Goal: Contribute content: Contribute content

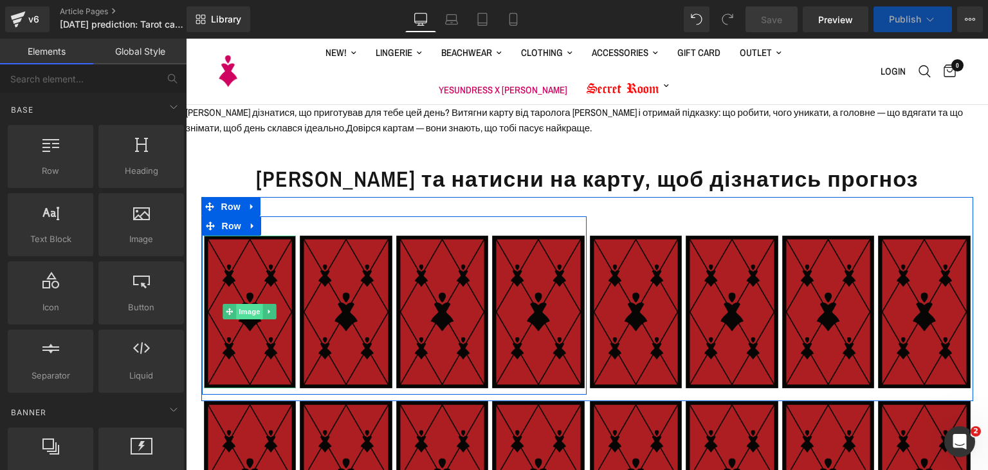
click at [248, 311] on span "Image" at bounding box center [249, 311] width 27 height 15
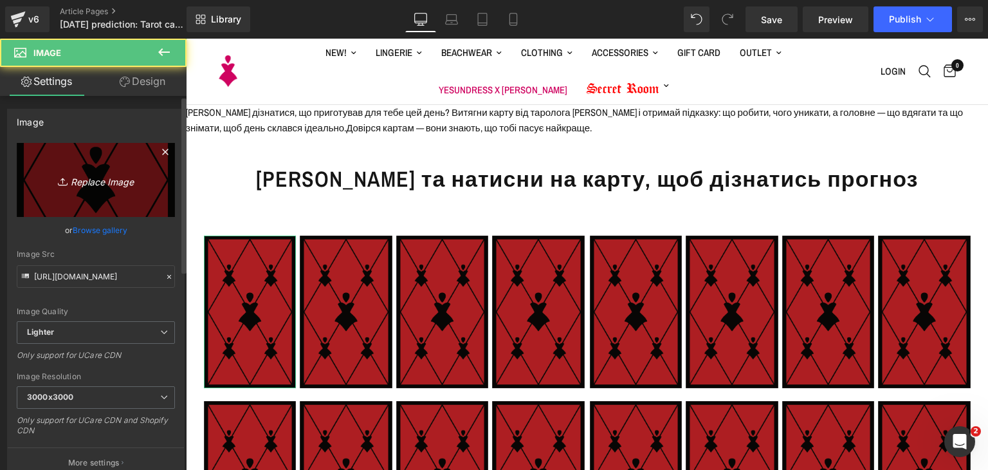
click at [130, 186] on icon "Replace Image" at bounding box center [95, 180] width 103 height 16
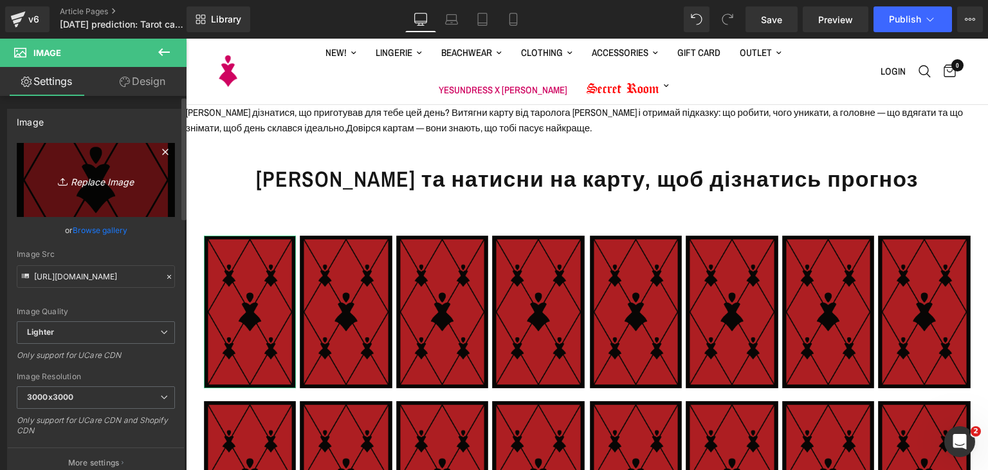
type input "C:\fakepath\yes_one_card (web).png"
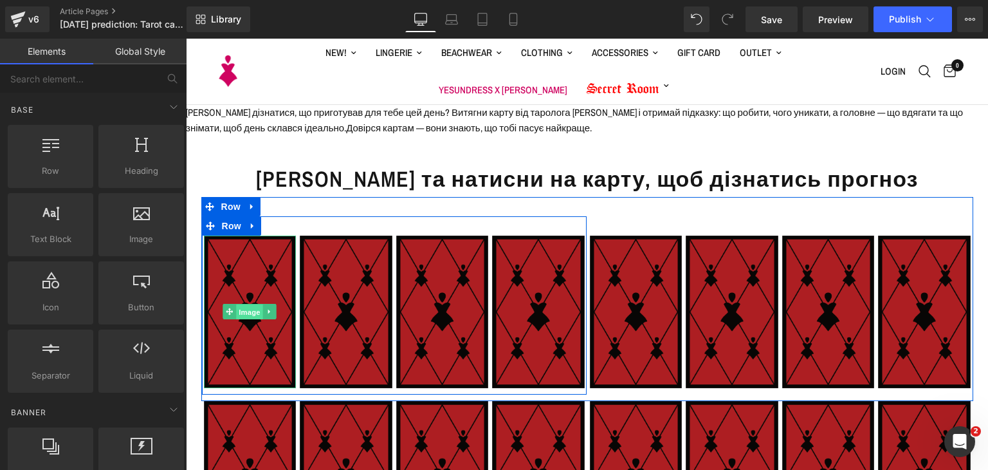
click at [248, 305] on span "Image" at bounding box center [249, 311] width 27 height 15
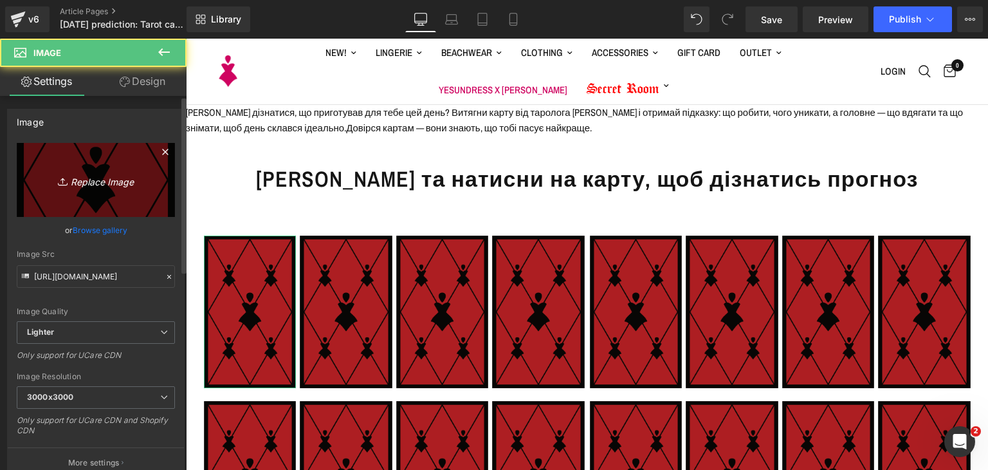
click at [113, 172] on icon "Replace Image" at bounding box center [95, 180] width 103 height 16
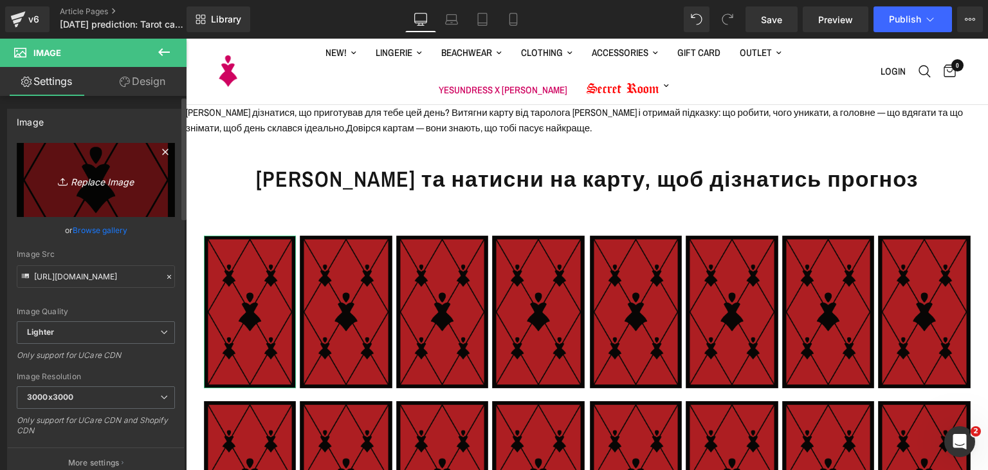
type input "C:\fakepath\yes_one_card (web).png"
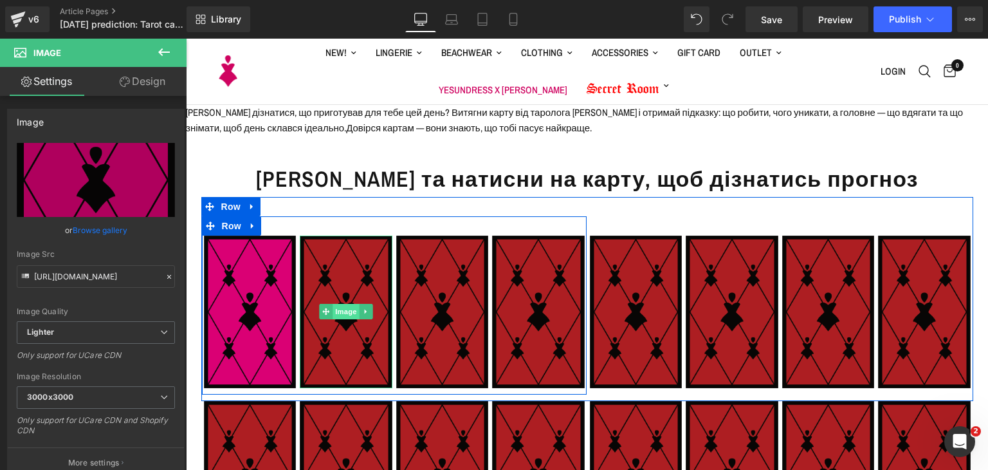
click at [347, 308] on span "Image" at bounding box center [346, 311] width 27 height 15
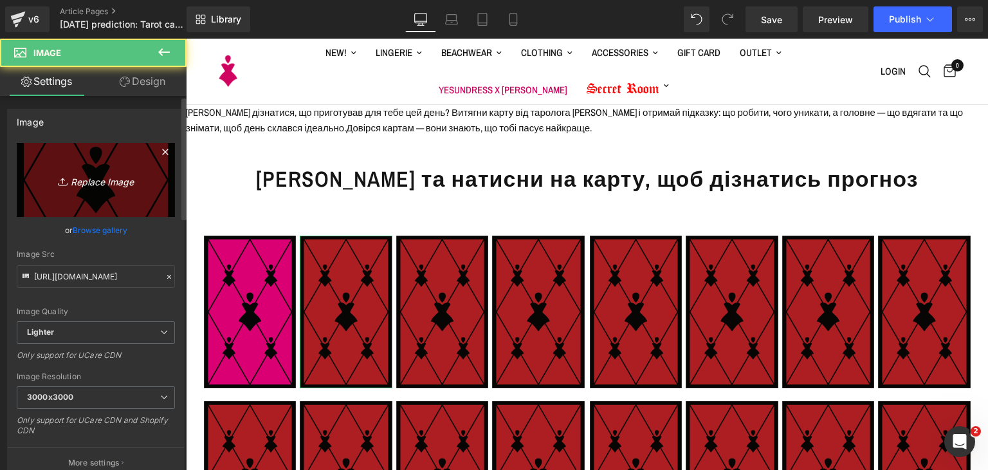
click at [105, 177] on icon "Replace Image" at bounding box center [95, 180] width 103 height 16
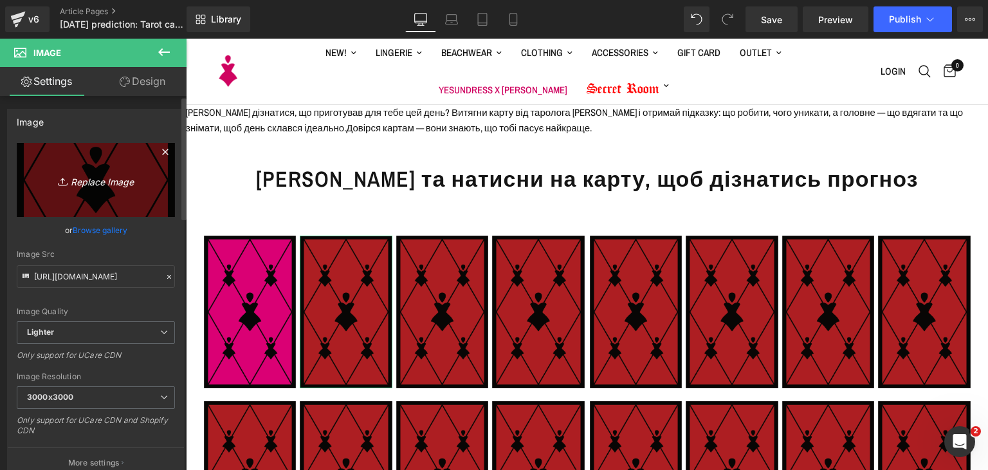
type input "C:\fakepath\yes_one_card (web).png"
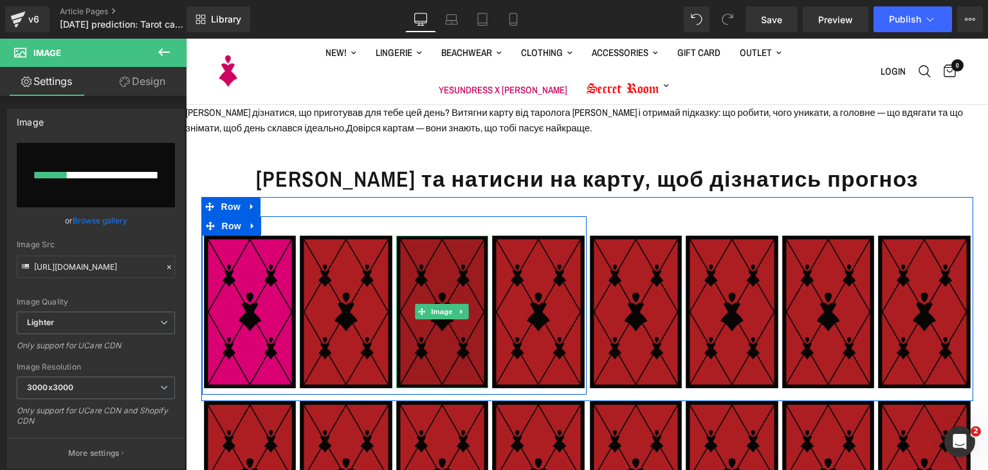
scroll to position [64, 0]
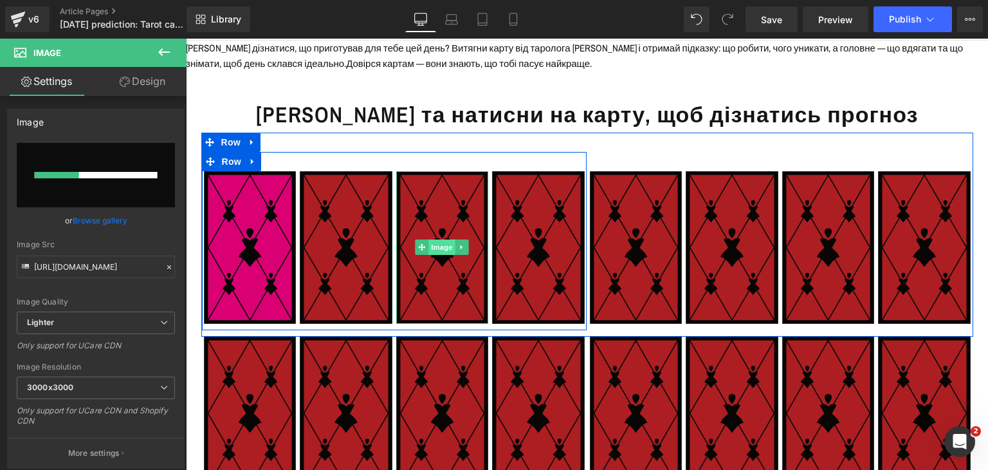
click at [433, 246] on span "Image" at bounding box center [441, 246] width 27 height 15
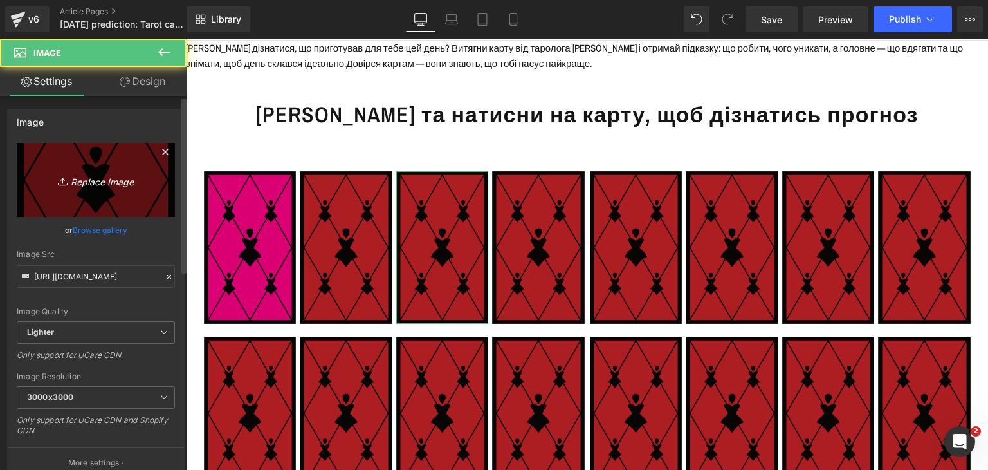
click at [111, 187] on icon "Replace Image" at bounding box center [95, 180] width 103 height 16
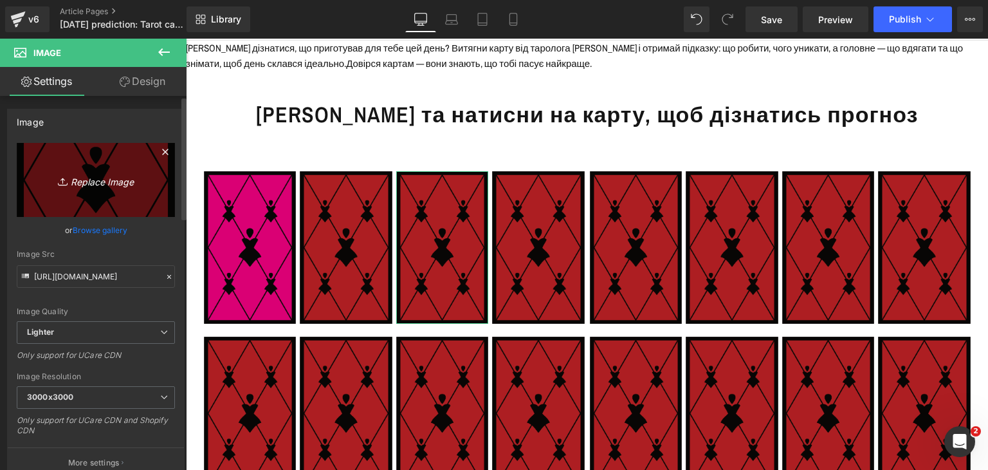
type input "C:\fakepath\yes_one_card (web).png"
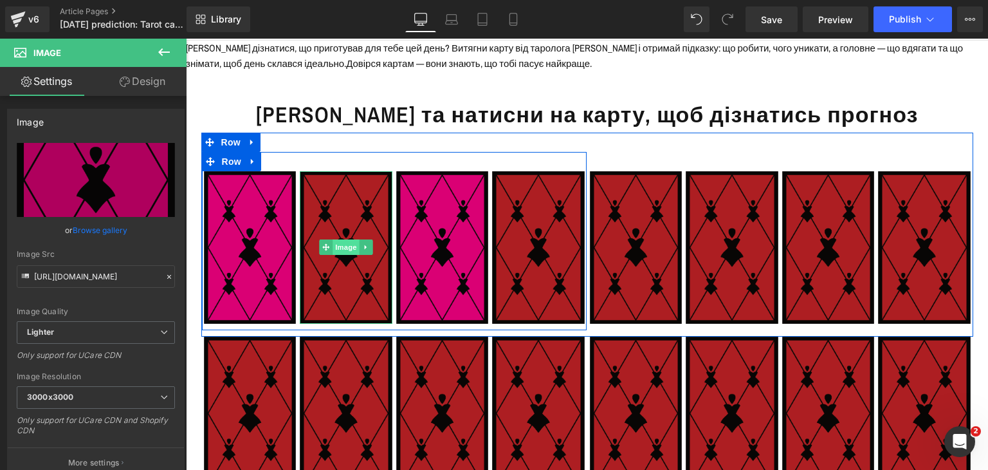
click at [340, 252] on span "Image" at bounding box center [346, 246] width 27 height 15
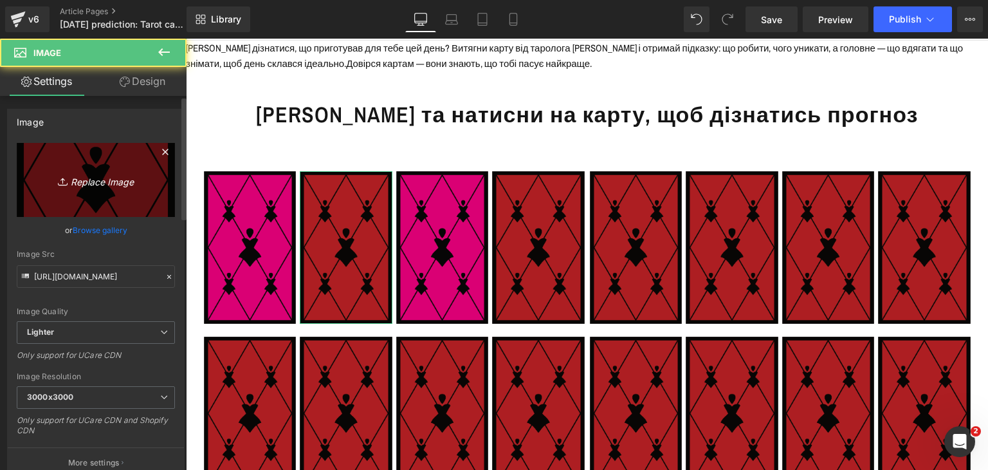
click at [145, 171] on link "Replace Image" at bounding box center [96, 180] width 158 height 74
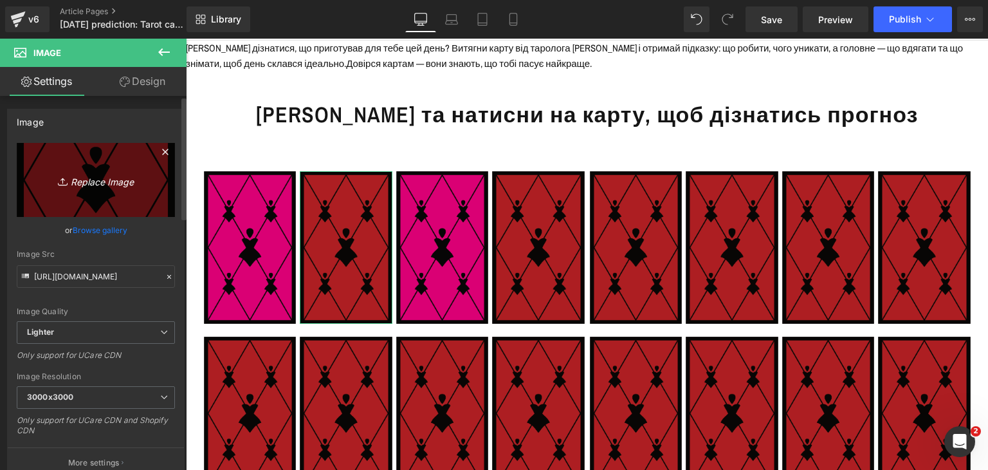
type input "C:\fakepath\yes_one_card (web).png"
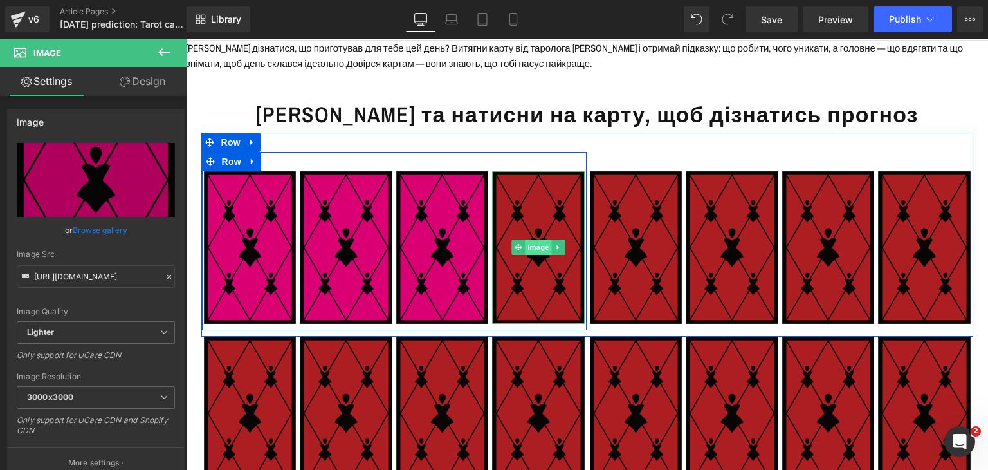
click at [525, 250] on span "Image" at bounding box center [538, 246] width 27 height 15
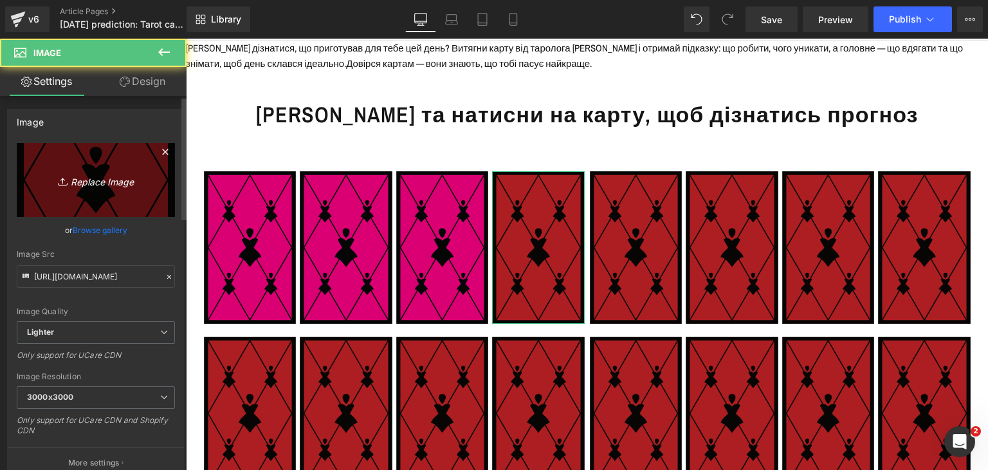
click at [118, 158] on link "Replace Image" at bounding box center [96, 180] width 158 height 74
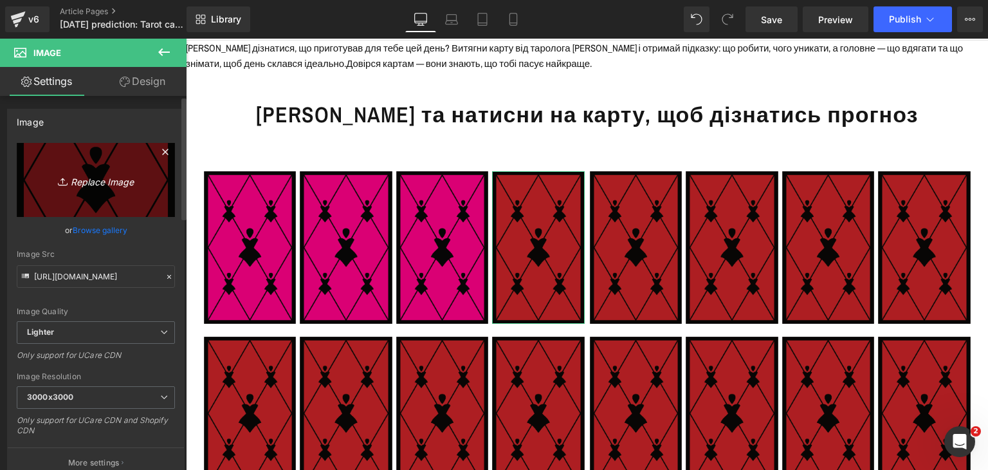
type input "C:\fakepath\yes_one_card (web).png"
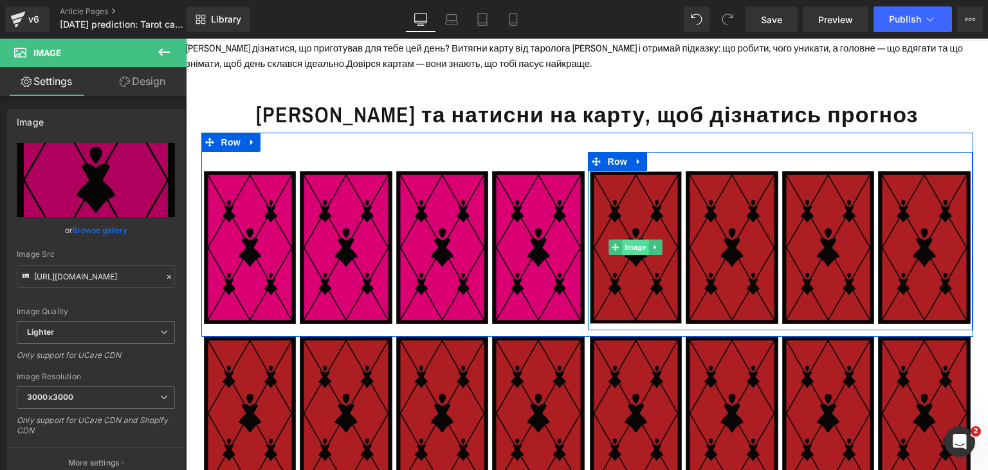
click at [622, 247] on span "Image" at bounding box center [635, 246] width 27 height 15
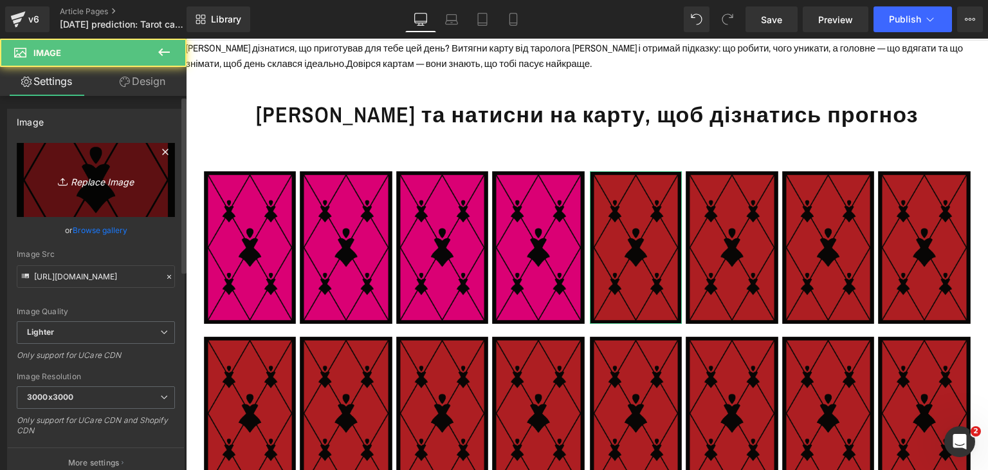
click at [108, 174] on icon "Replace Image" at bounding box center [95, 180] width 103 height 16
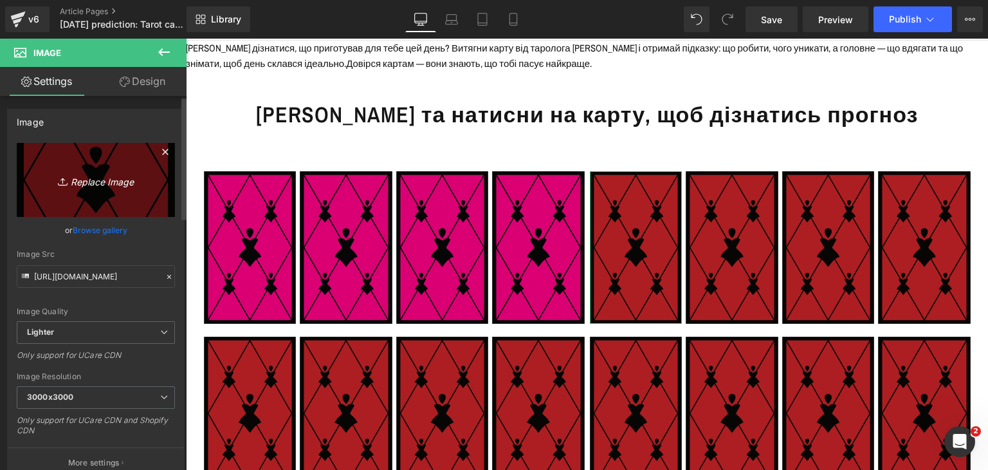
type input "C:\fakepath\yes_one_card (web).png"
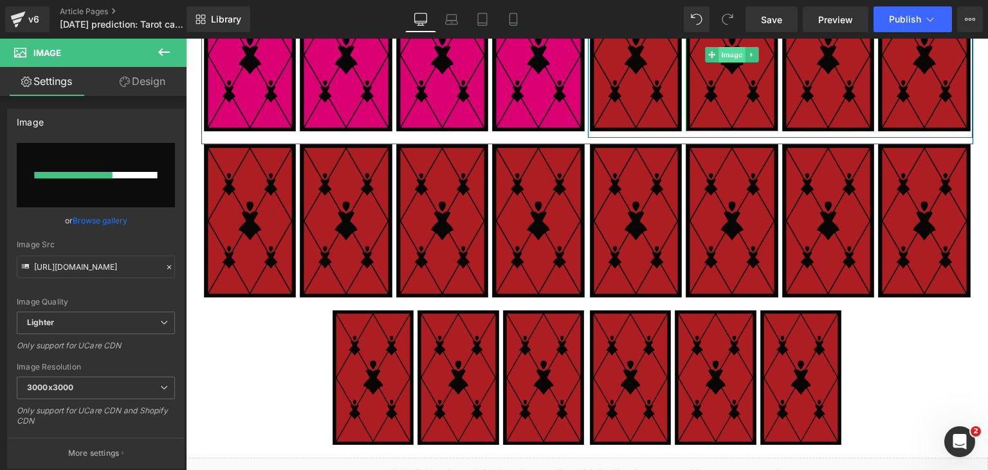
scroll to position [257, 0]
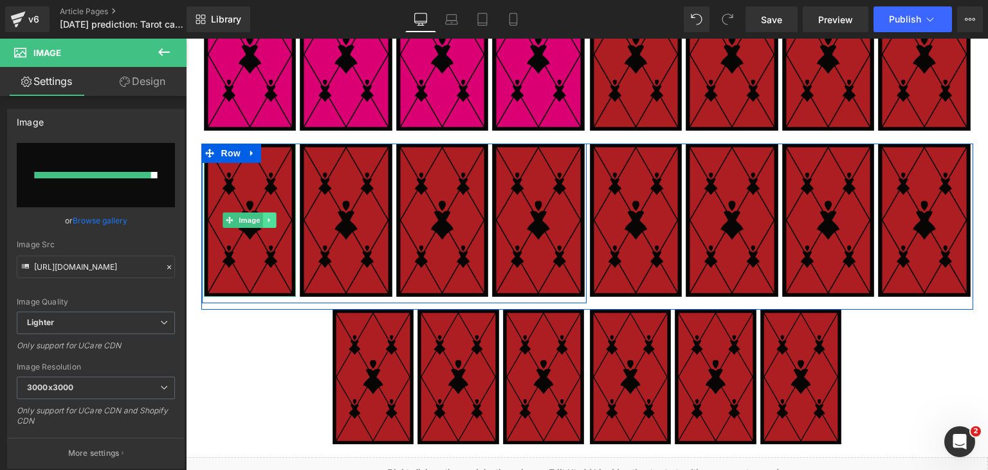
click at [263, 214] on link at bounding box center [270, 219] width 14 height 15
click at [236, 181] on img at bounding box center [250, 219] width 93 height 152
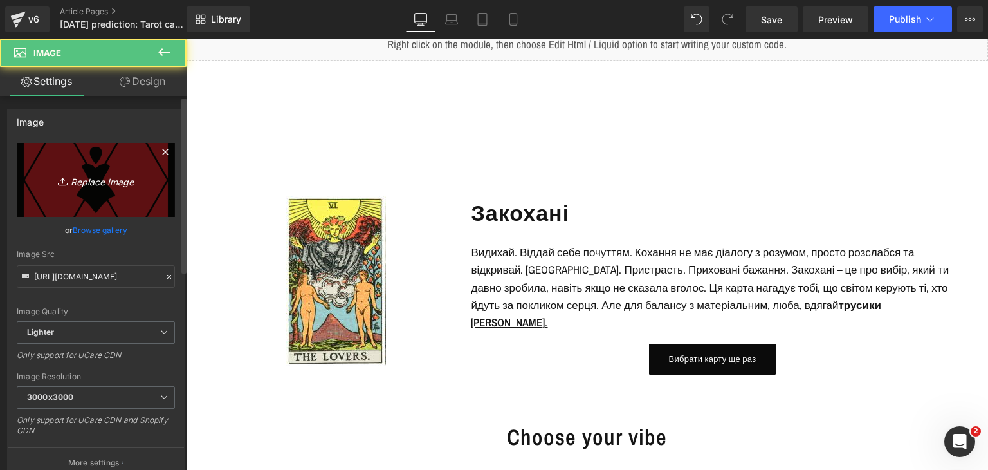
click at [83, 175] on icon "Replace Image" at bounding box center [95, 180] width 103 height 16
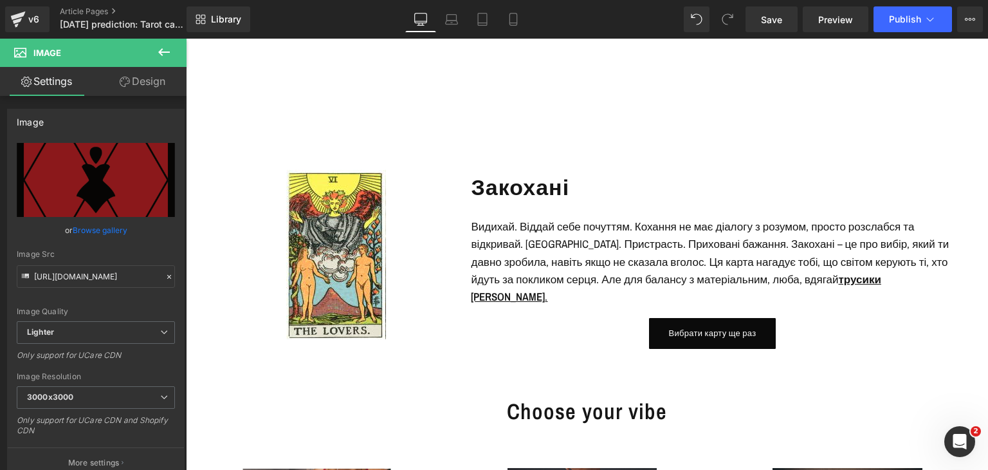
scroll to position [322, 0]
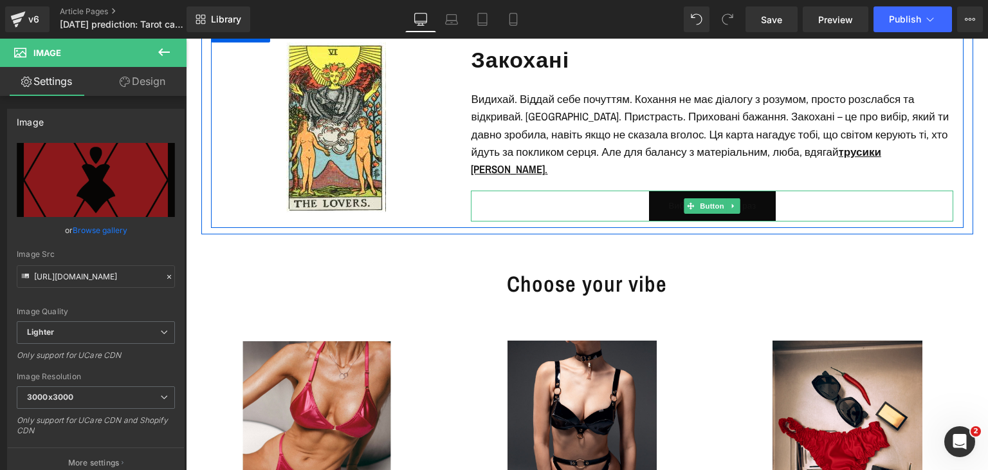
click at [754, 196] on link "Вибрати карту ще раз" at bounding box center [712, 205] width 127 height 31
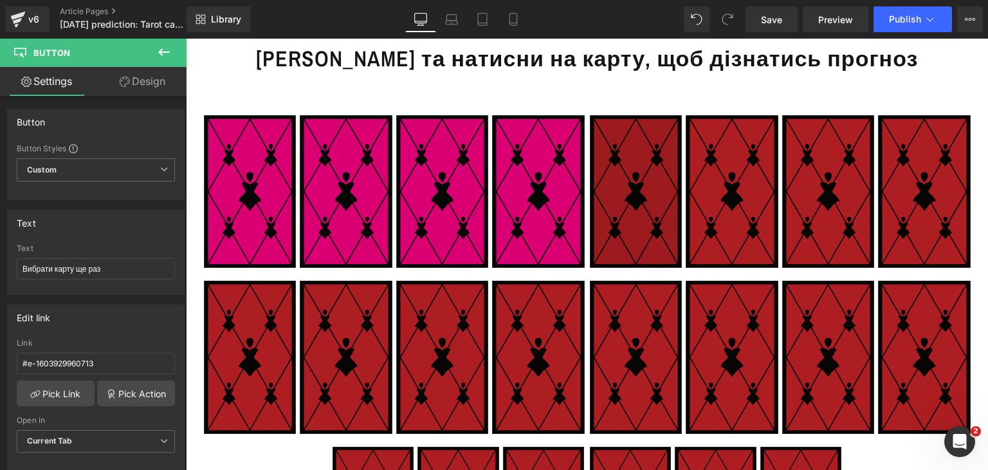
scroll to position [103, 0]
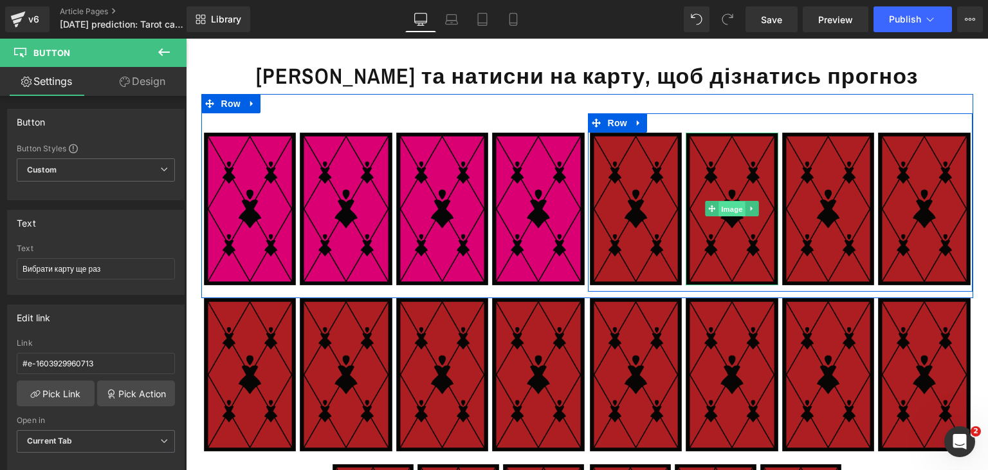
click at [726, 206] on span "Image" at bounding box center [732, 208] width 27 height 15
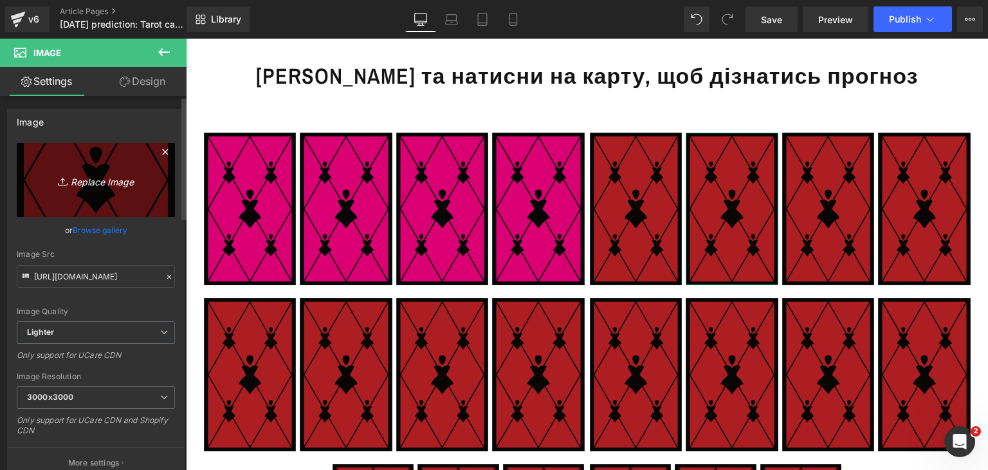
click at [91, 155] on link "Replace Image" at bounding box center [96, 180] width 158 height 74
type input "C:\fakepath\yes_one_card (web).png"
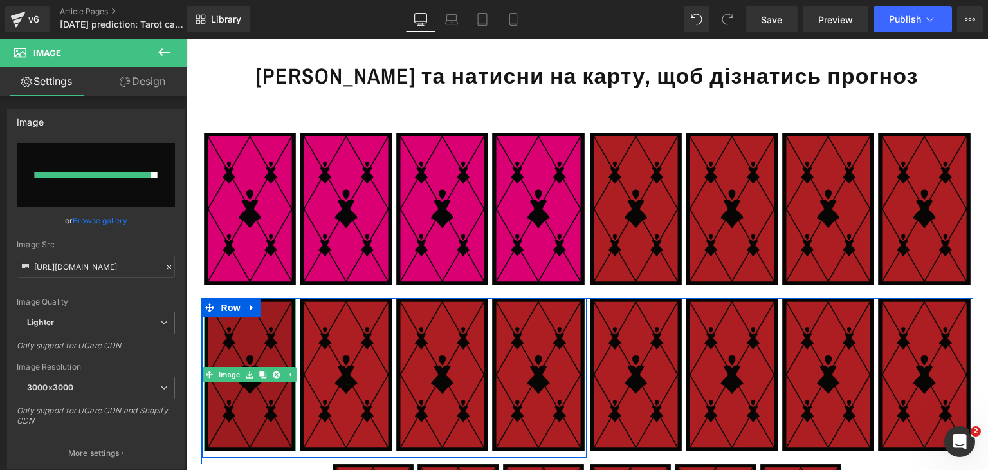
click at [229, 337] on img at bounding box center [250, 374] width 93 height 152
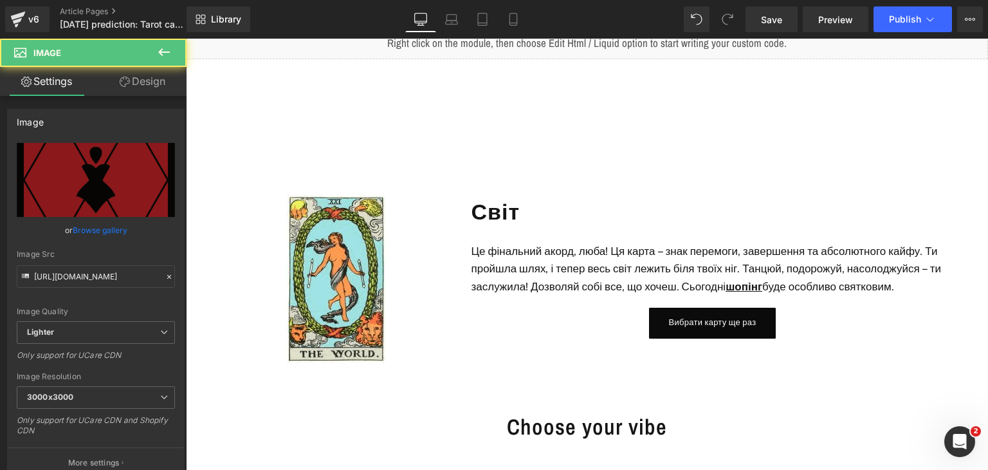
scroll to position [170, 0]
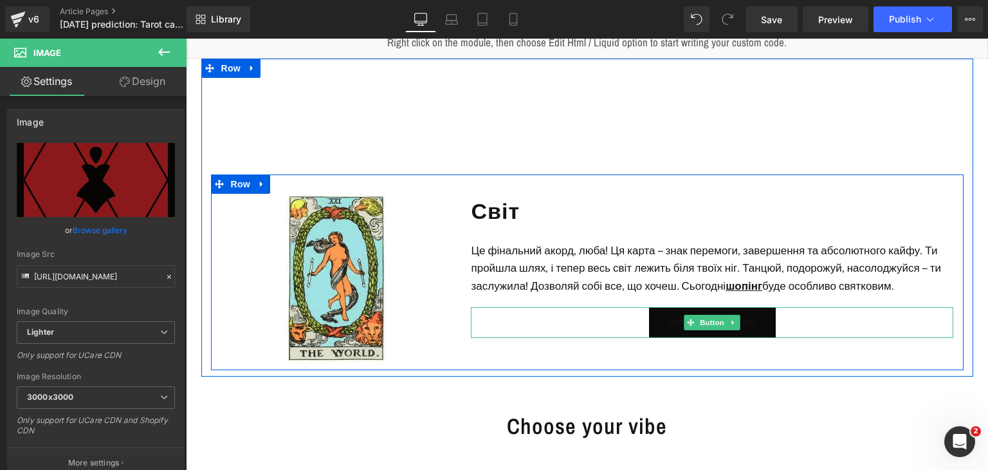
click at [672, 313] on link "Вибрати карту ще раз" at bounding box center [712, 322] width 127 height 31
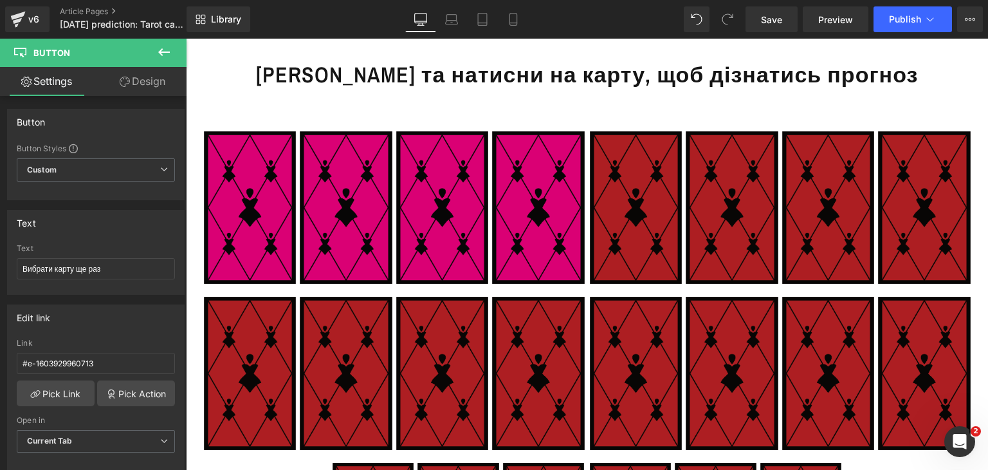
scroll to position [103, 0]
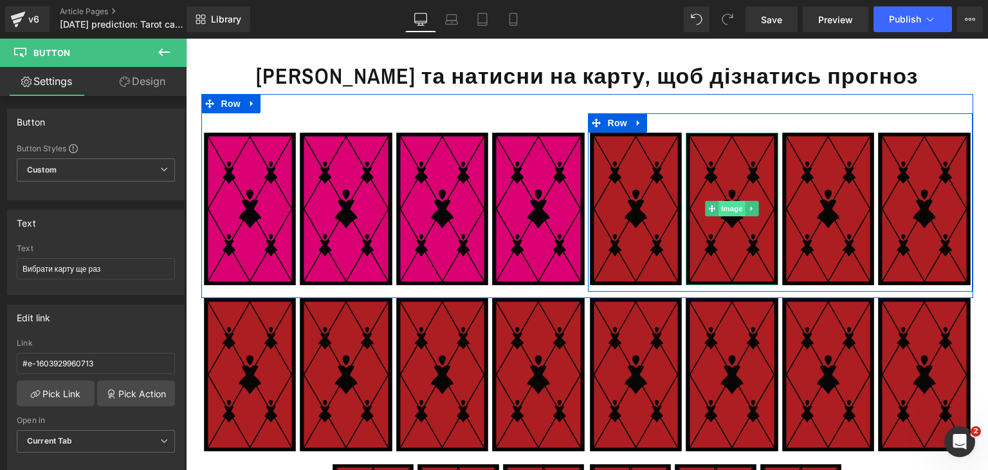
click at [721, 208] on span "Image" at bounding box center [732, 208] width 27 height 15
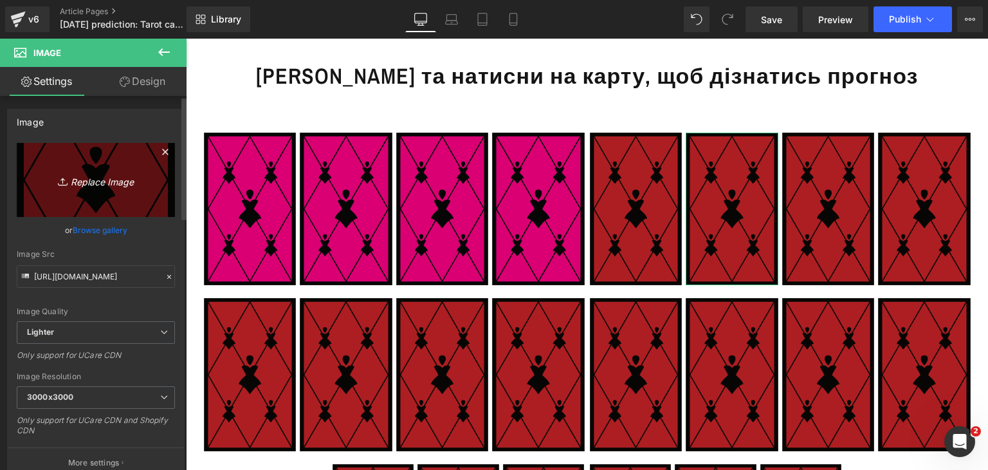
click at [64, 181] on icon at bounding box center [64, 181] width 13 height 13
type input "C:\fakepath\yes_one_card (web).png"
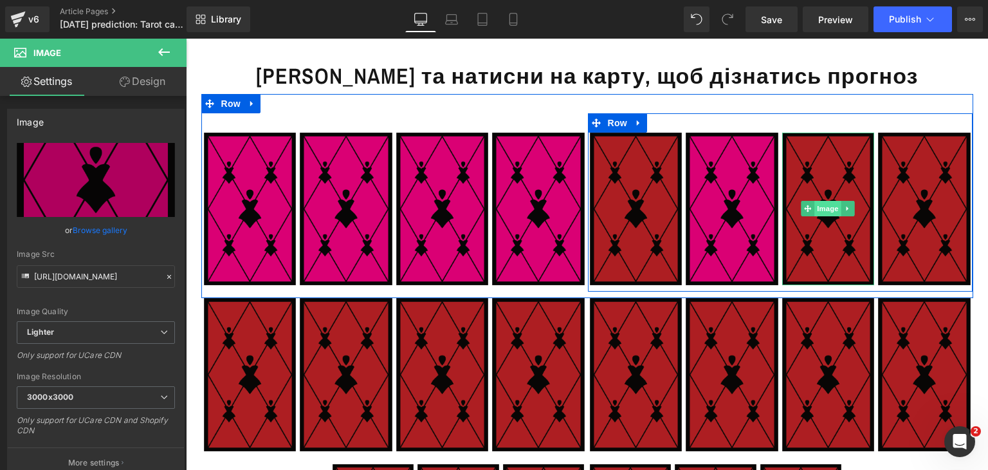
click at [823, 202] on span "Image" at bounding box center [828, 208] width 27 height 15
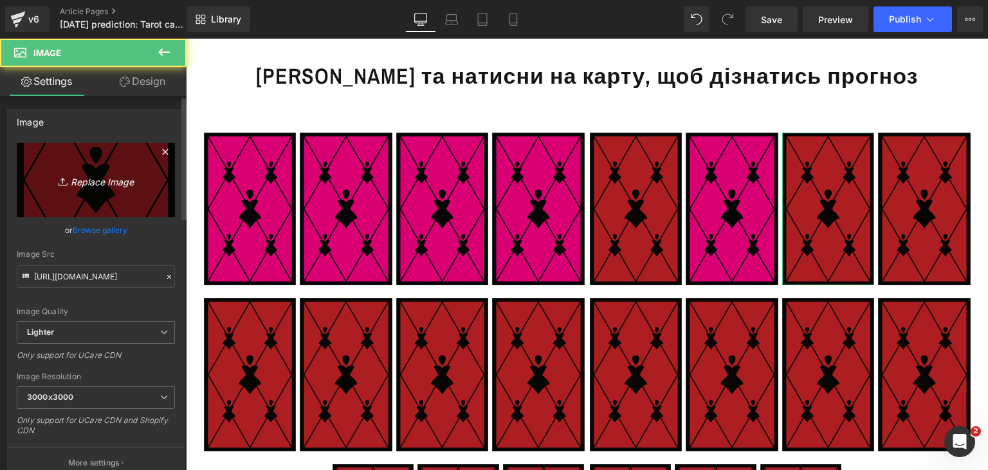
click at [149, 170] on link "Replace Image" at bounding box center [96, 180] width 158 height 74
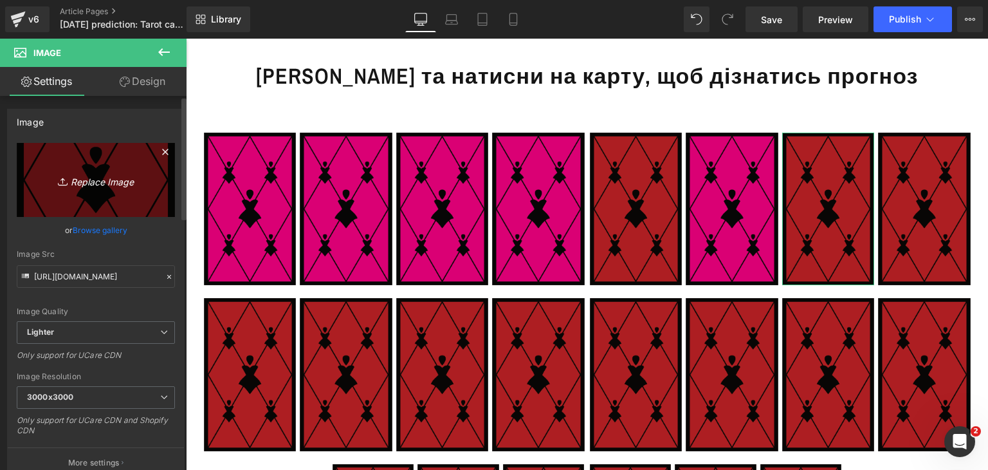
type input "C:\fakepath\yes_one_card (web).png"
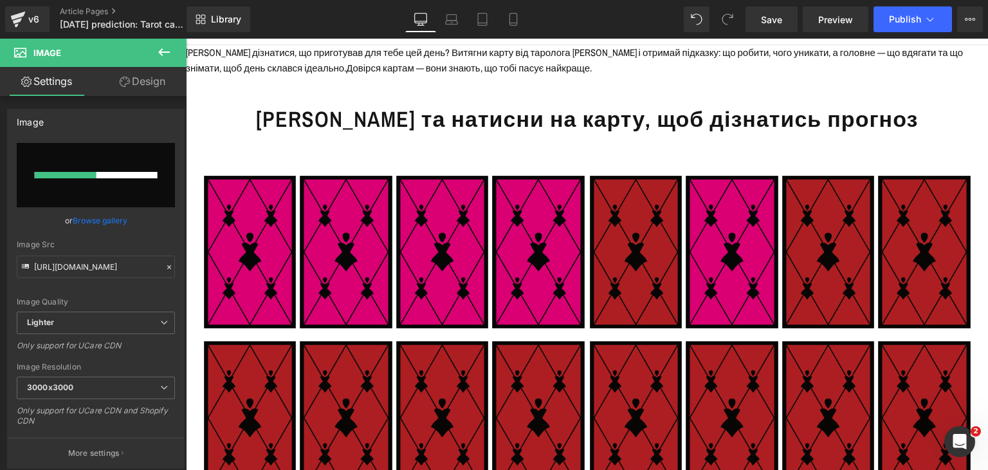
scroll to position [39, 0]
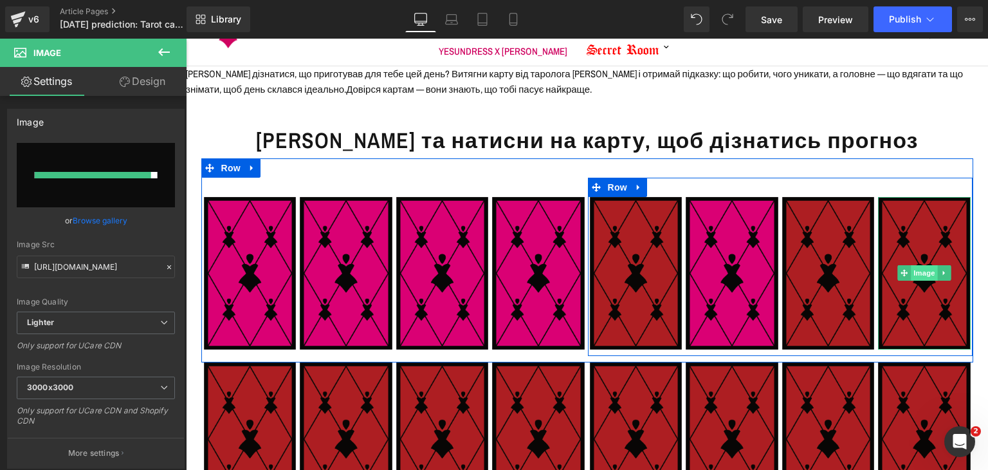
click at [914, 268] on span "Image" at bounding box center [924, 272] width 27 height 15
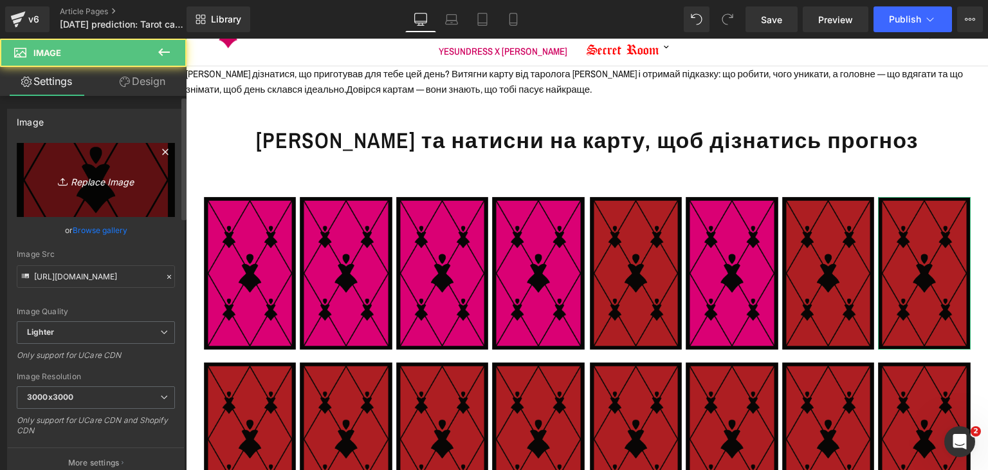
click at [130, 190] on link "Replace Image" at bounding box center [96, 180] width 158 height 74
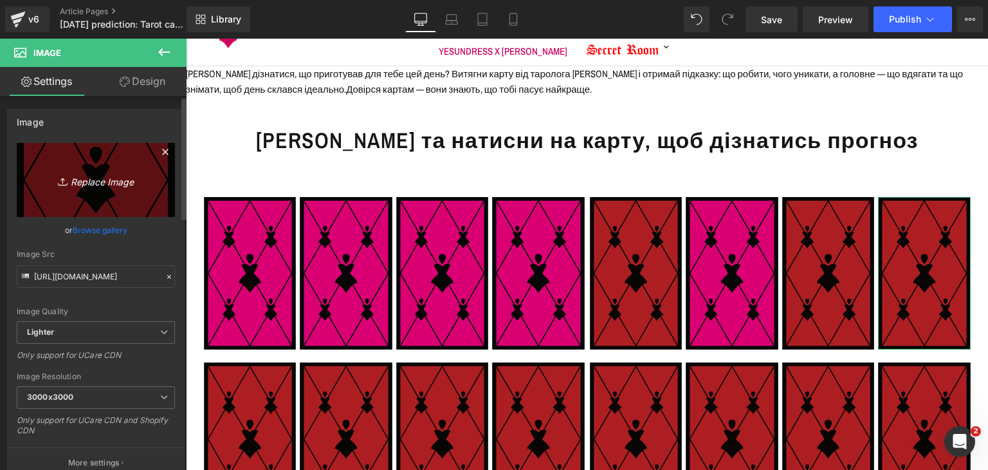
type input "C:\fakepath\yes_one_card (web).png"
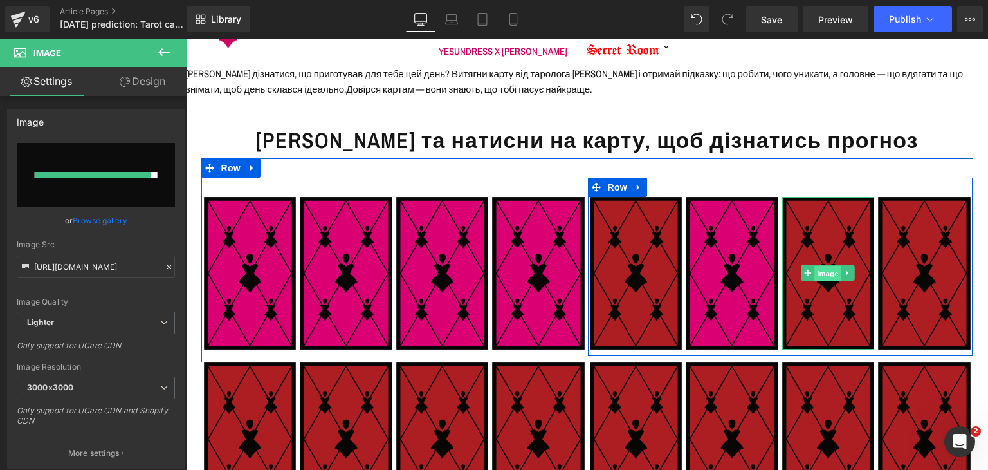
click at [830, 272] on span "Image" at bounding box center [828, 273] width 27 height 15
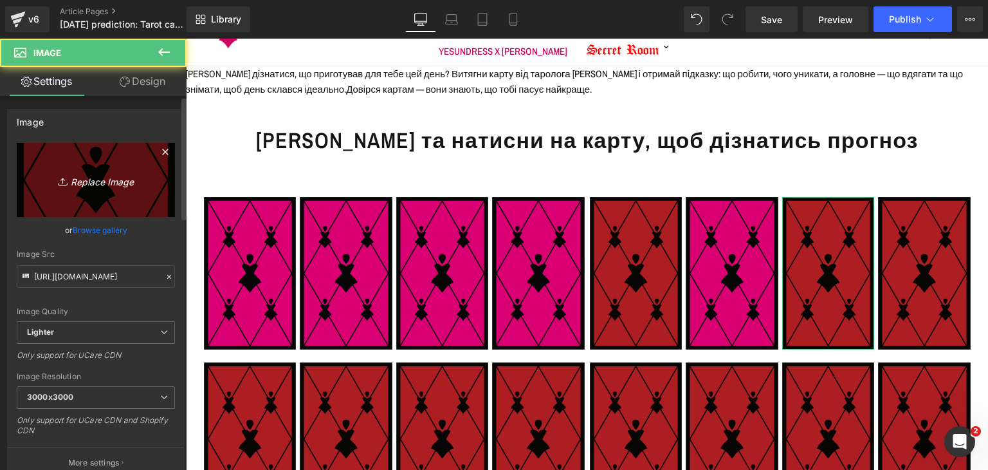
click at [63, 189] on link "Replace Image" at bounding box center [96, 180] width 158 height 74
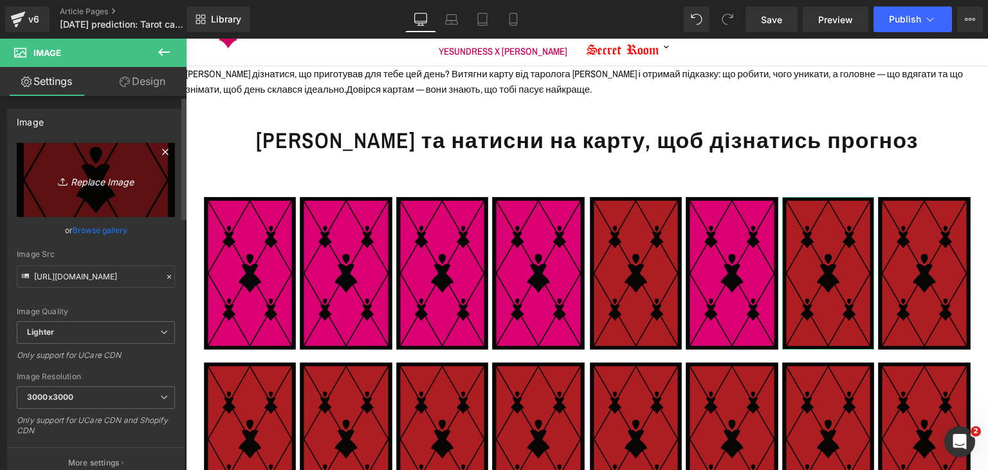
type input "C:\fakepath\yes_one_card (web).png"
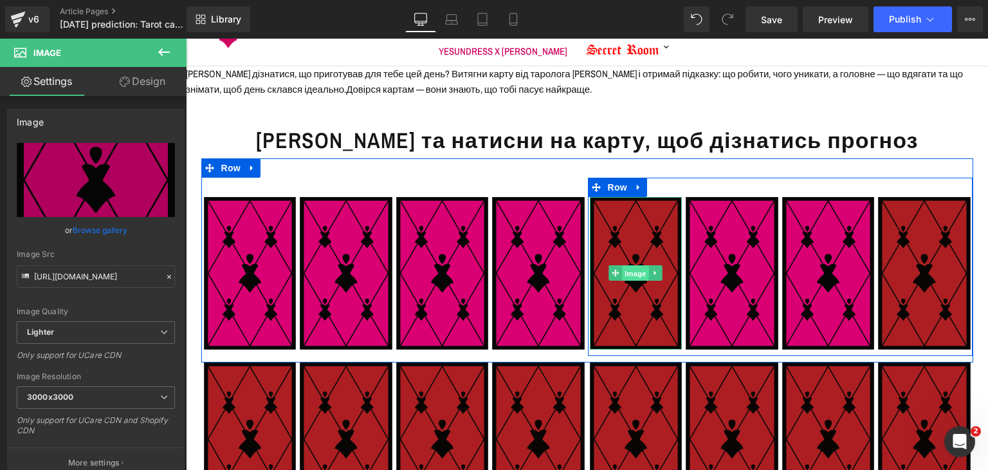
click at [636, 268] on span "Image" at bounding box center [635, 273] width 27 height 15
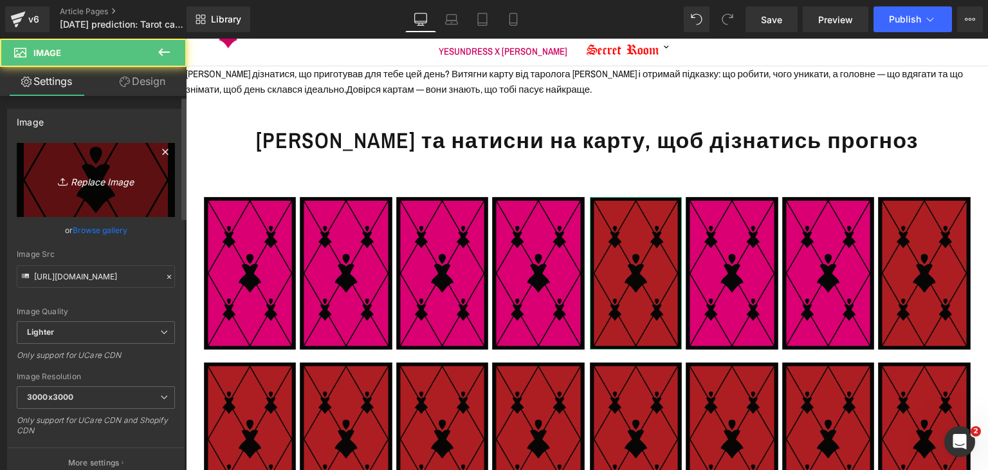
click at [77, 181] on icon "Replace Image" at bounding box center [95, 180] width 103 height 16
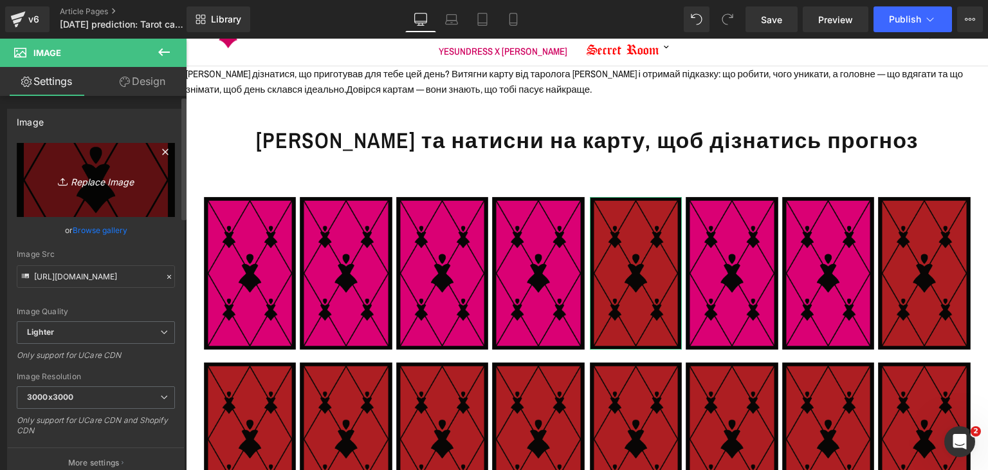
type input "C:\fakepath\yes_one_card (web).png"
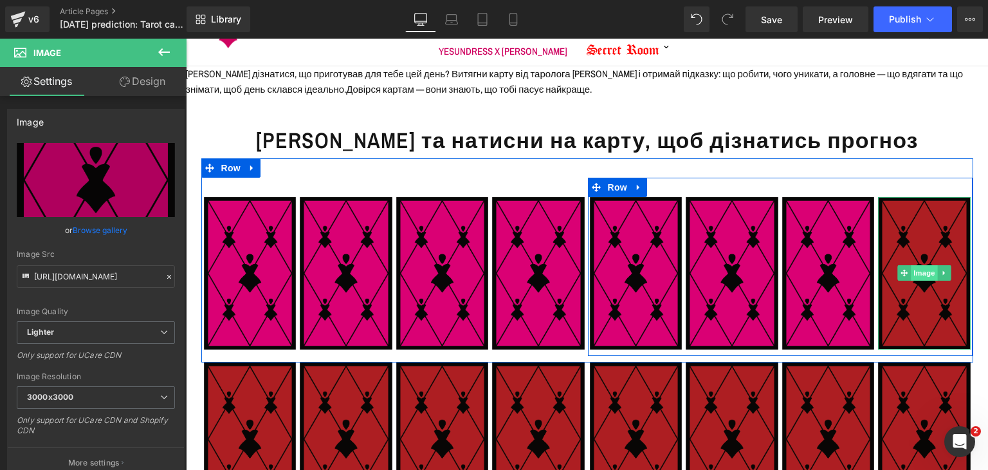
click at [923, 273] on span "Image" at bounding box center [924, 272] width 27 height 15
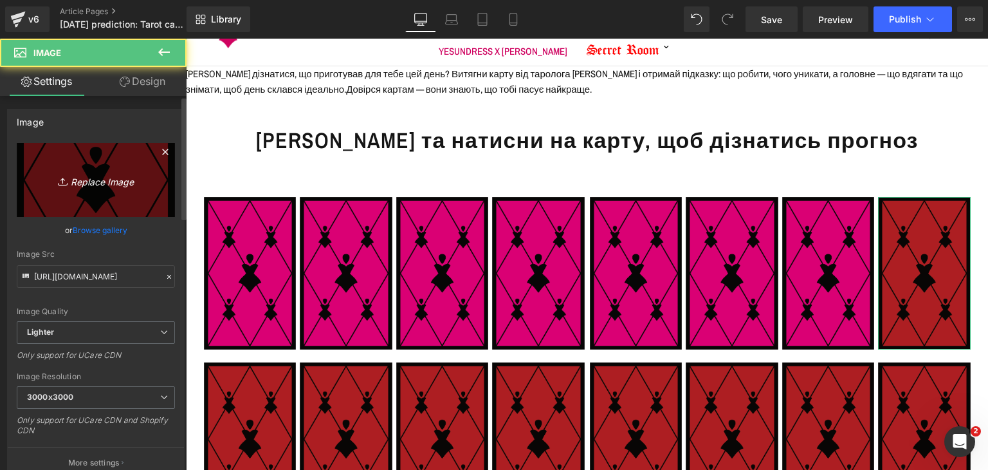
click at [84, 161] on link "Replace Image" at bounding box center [96, 180] width 158 height 74
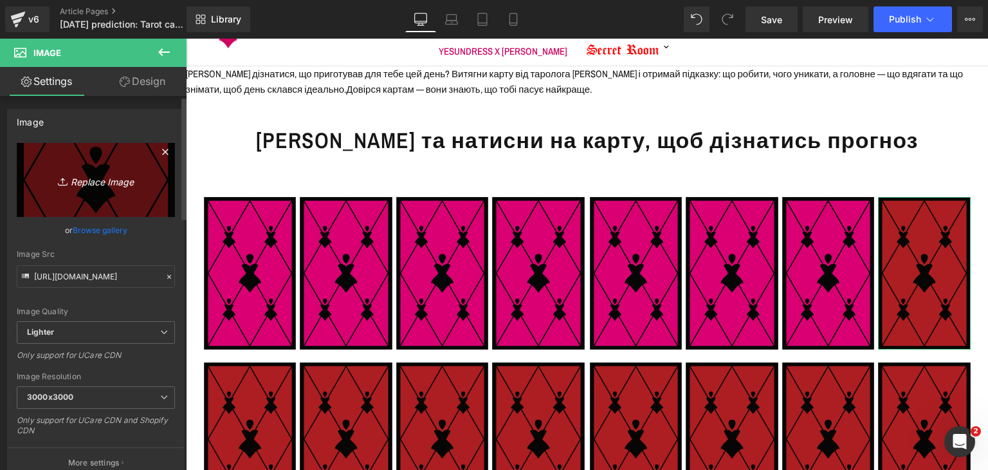
type input "C:\fakepath\yes_one_card (web).png"
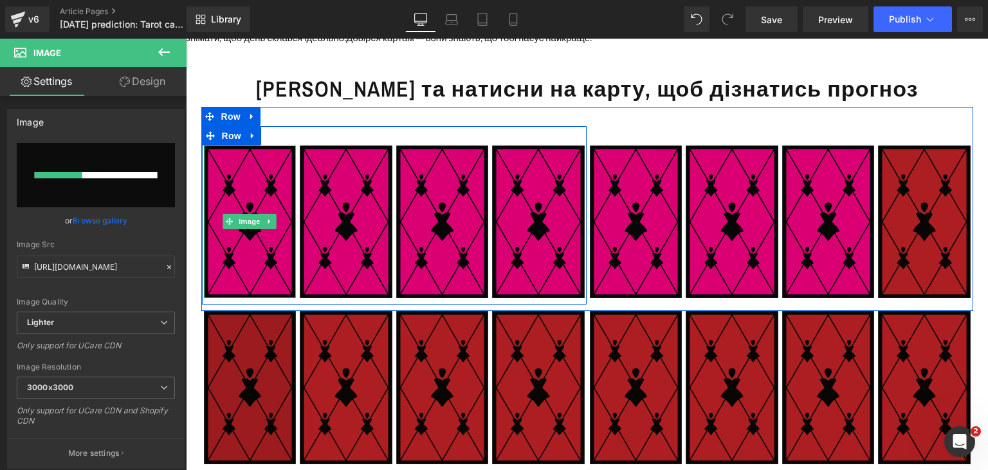
scroll to position [167, 0]
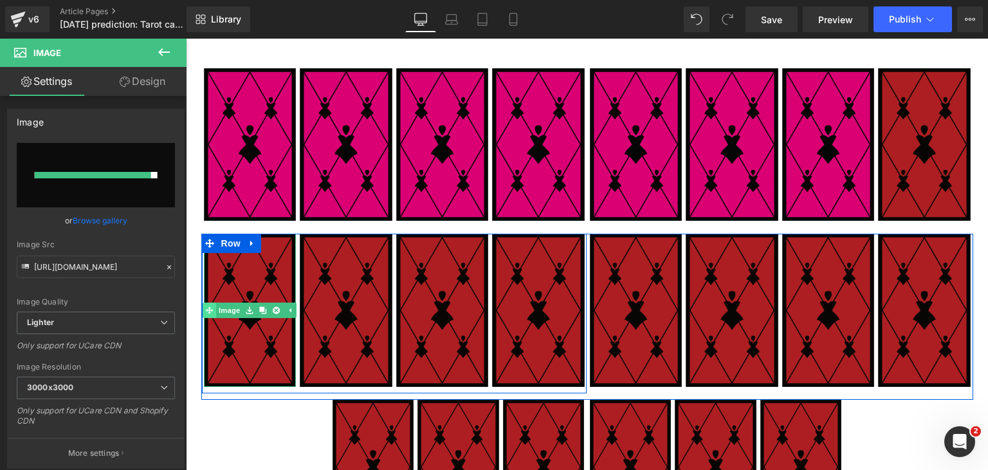
click at [226, 309] on link "Image" at bounding box center [223, 309] width 40 height 15
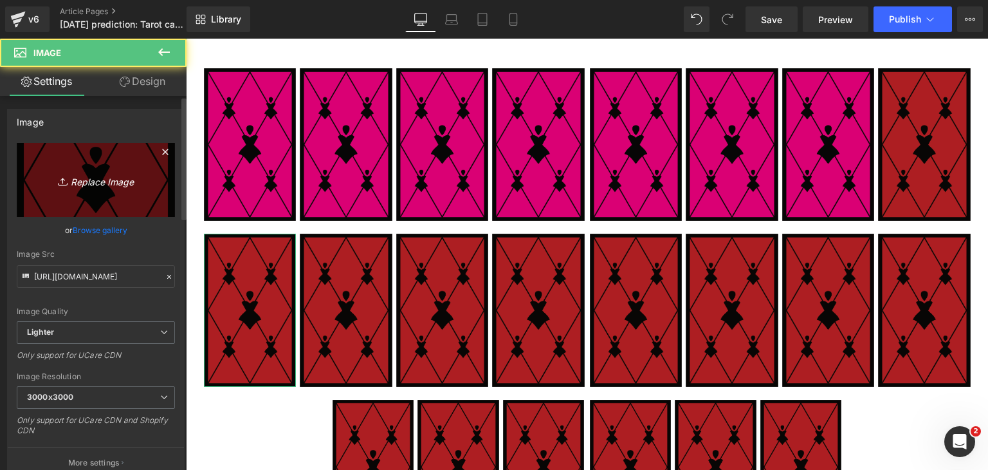
click at [118, 200] on link "Replace Image" at bounding box center [96, 180] width 158 height 74
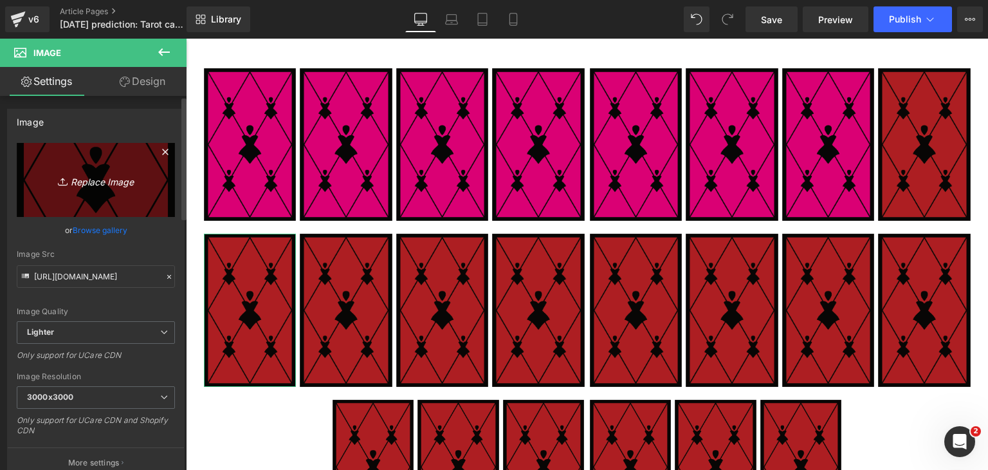
type input "C:\fakepath\yes_one_card (web).png"
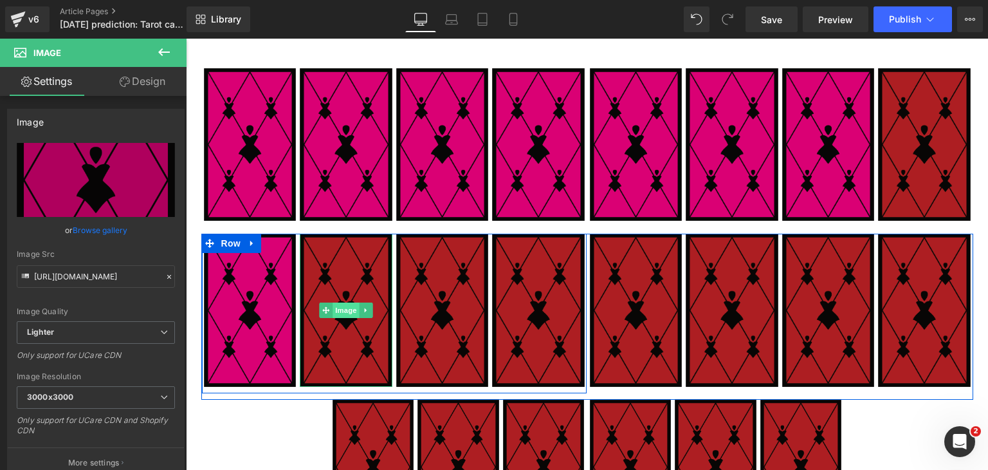
click at [347, 309] on span "Image" at bounding box center [346, 309] width 27 height 15
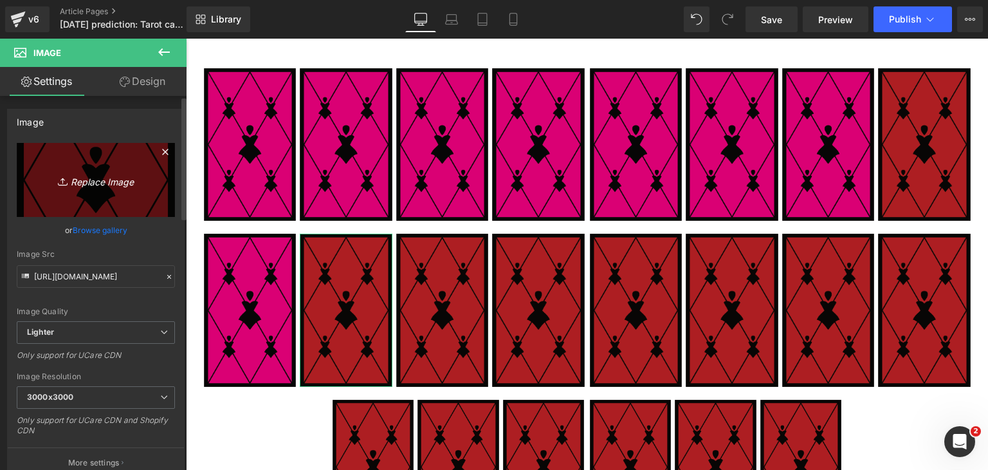
click at [89, 191] on link "Replace Image" at bounding box center [96, 180] width 158 height 74
type input "C:\fakepath\yes_one_card (web).png"
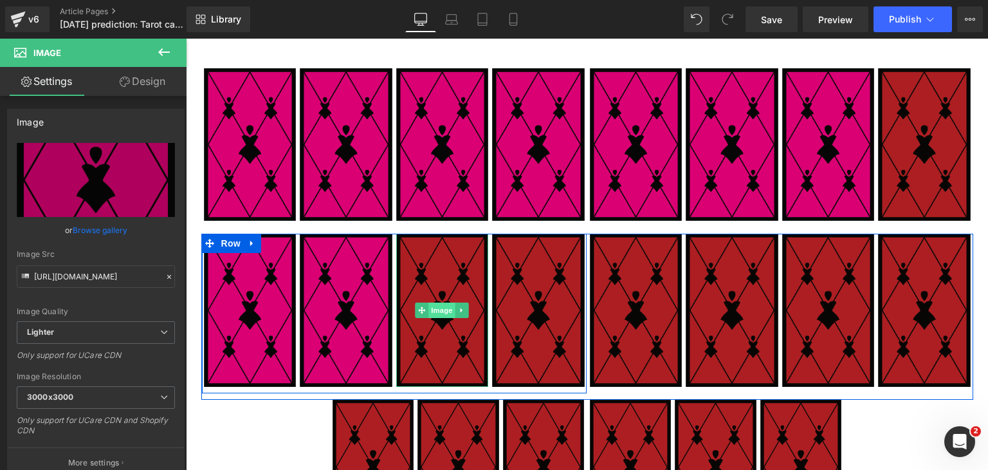
click at [432, 306] on span "Image" at bounding box center [441, 309] width 27 height 15
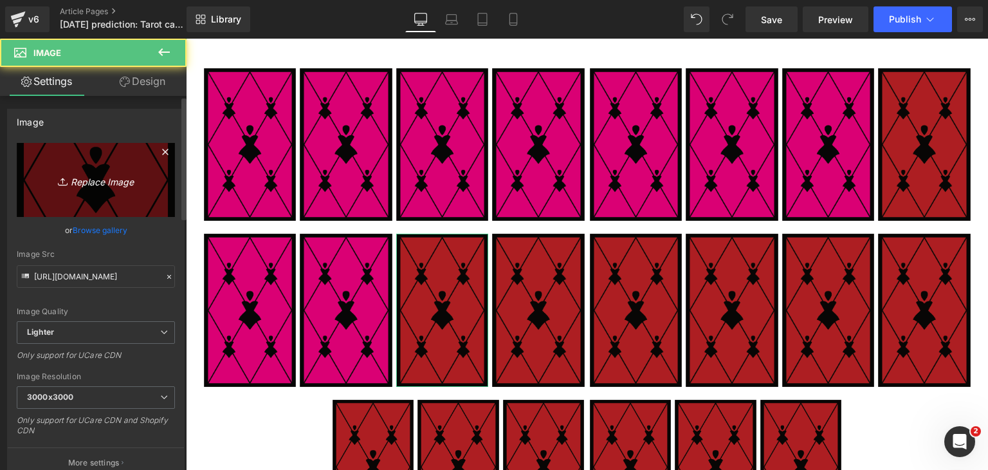
click at [114, 191] on link "Replace Image" at bounding box center [96, 180] width 158 height 74
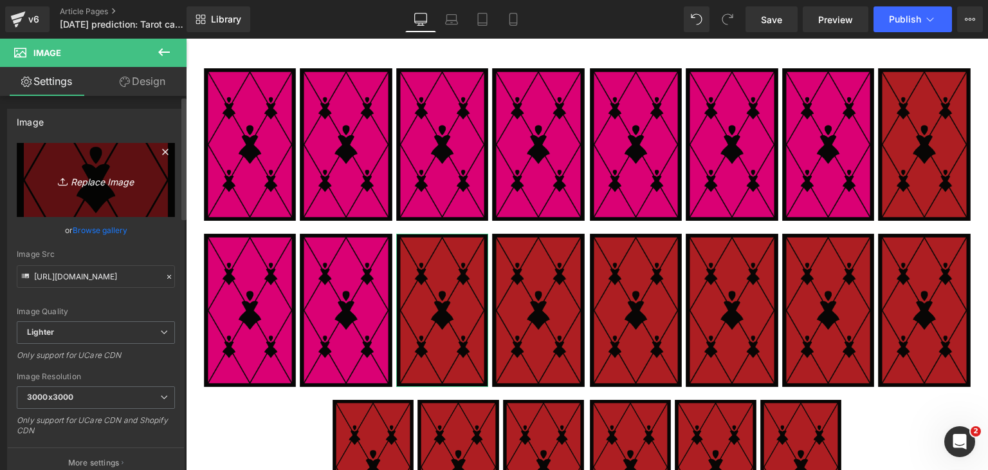
type input "C:\fakepath\yes_one_card (web).png"
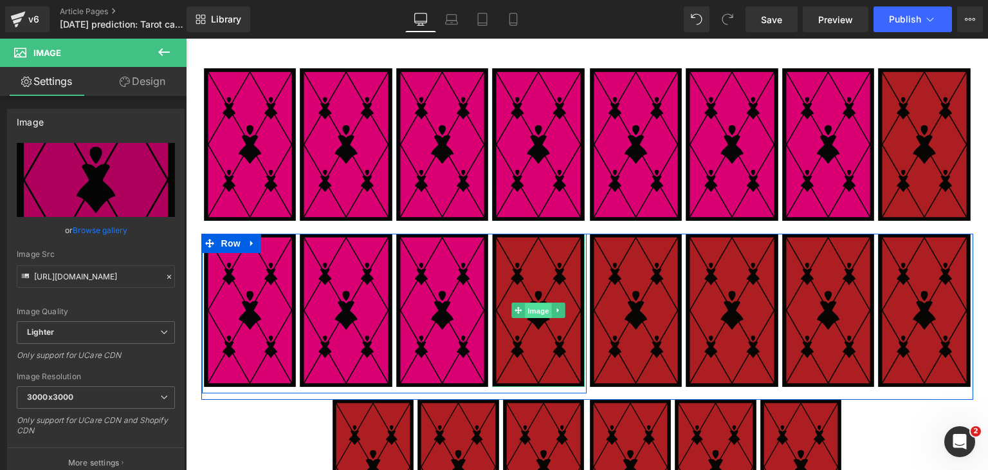
click at [533, 306] on span "Image" at bounding box center [538, 310] width 27 height 15
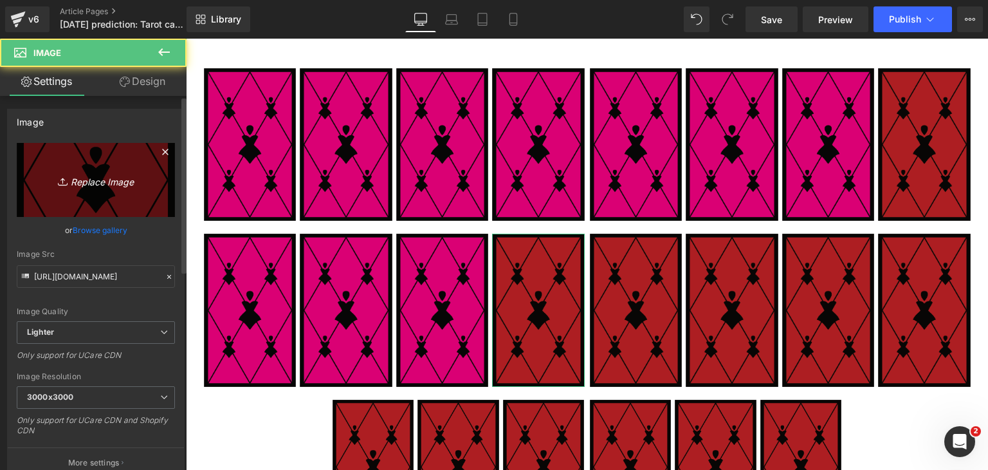
click at [143, 174] on icon "Replace Image" at bounding box center [95, 180] width 103 height 16
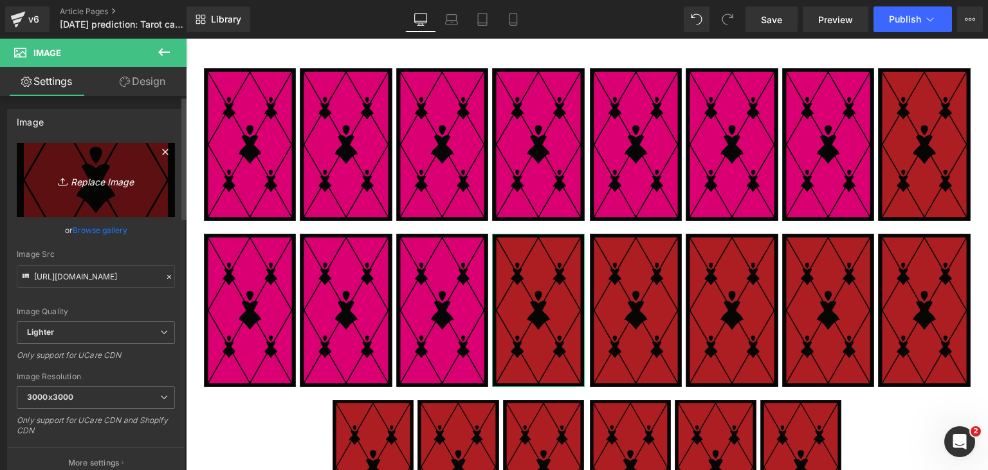
type input "C:\fakepath\yes_one_card (web).png"
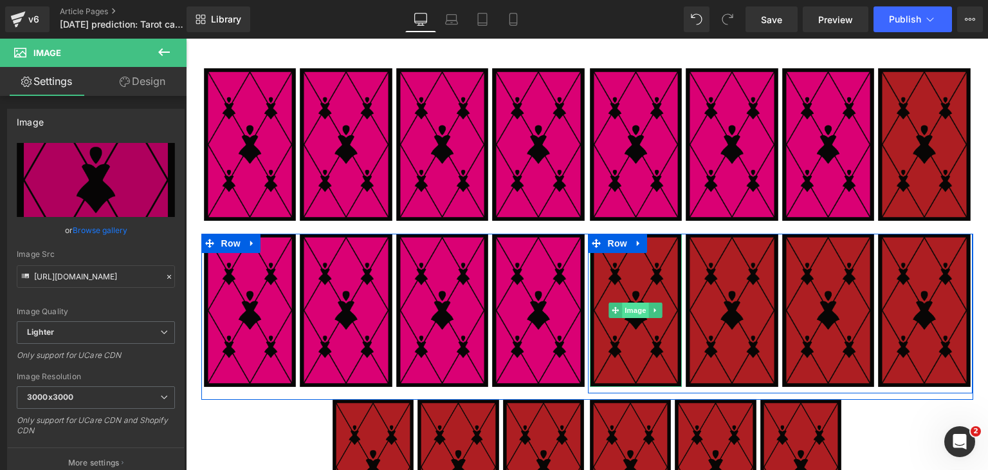
click at [627, 314] on span "Image" at bounding box center [635, 309] width 27 height 15
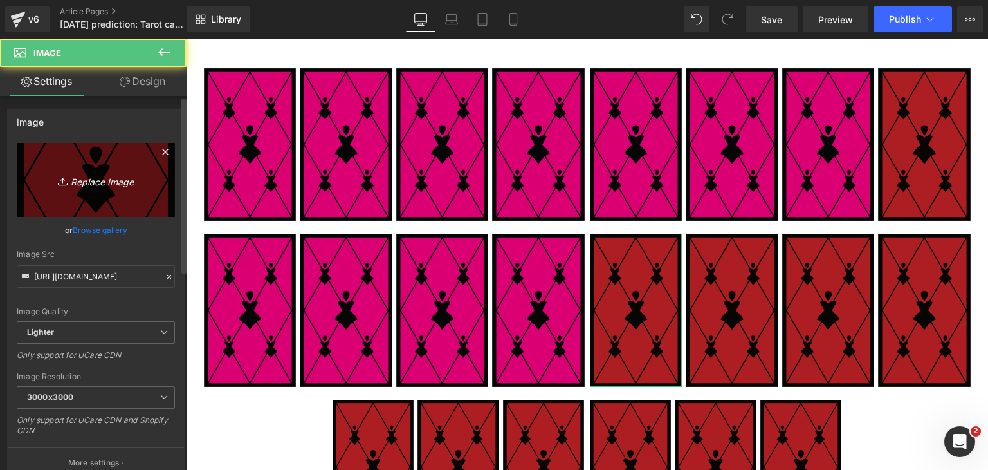
click at [136, 201] on link "Replace Image" at bounding box center [96, 180] width 158 height 74
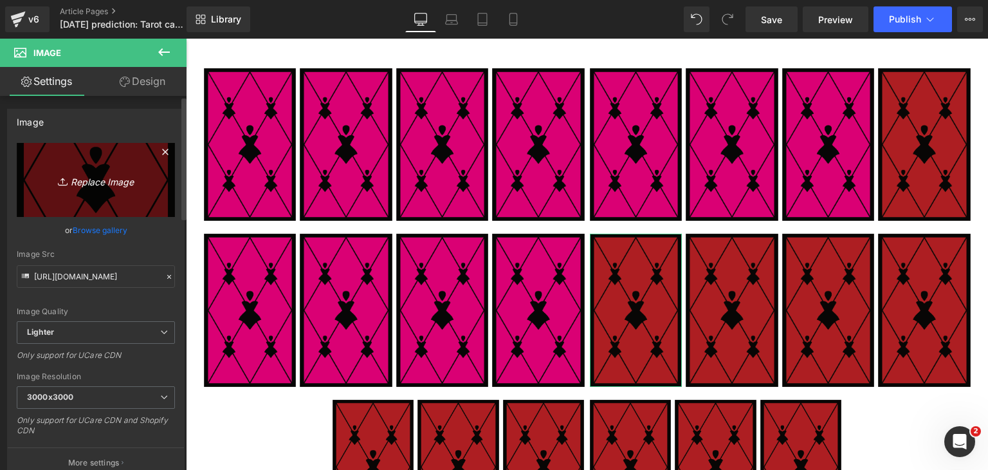
type input "C:\fakepath\yes_one_card (web).png"
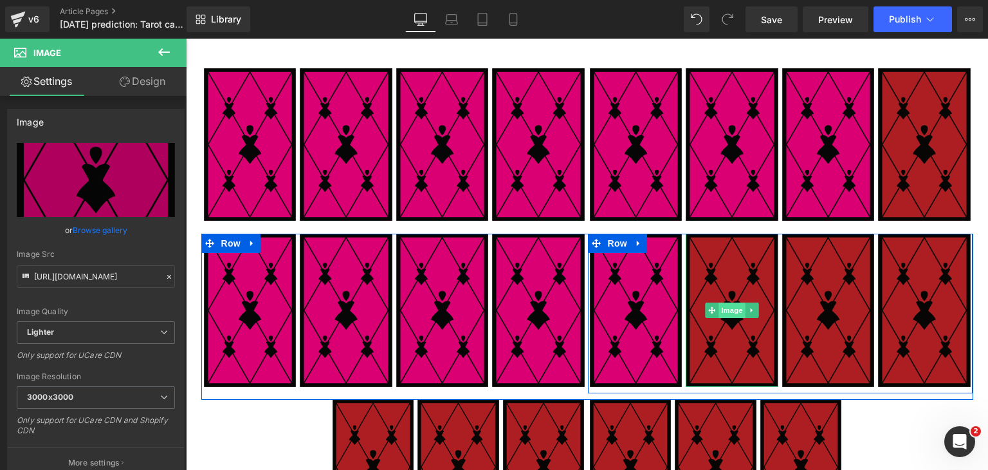
click at [726, 312] on span "Image" at bounding box center [732, 309] width 27 height 15
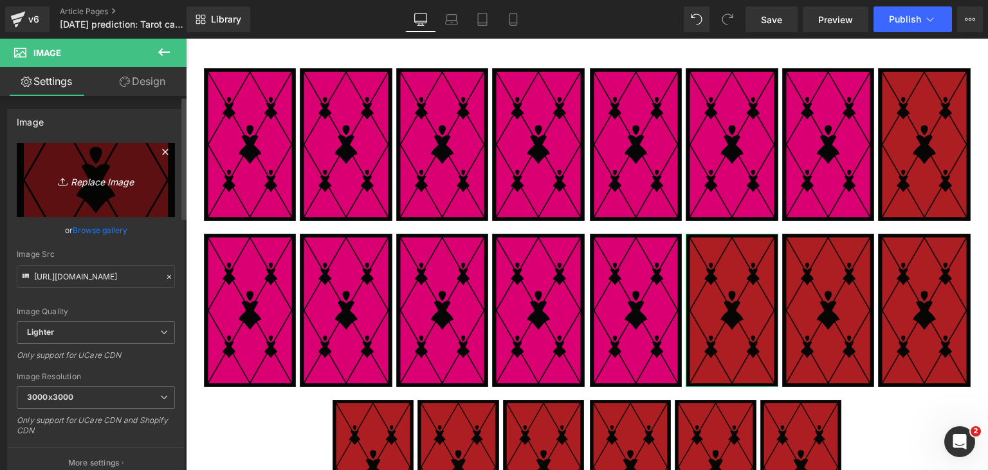
click at [85, 163] on link "Replace Image" at bounding box center [96, 180] width 158 height 74
type input "C:\fakepath\yes_one_card (web).png"
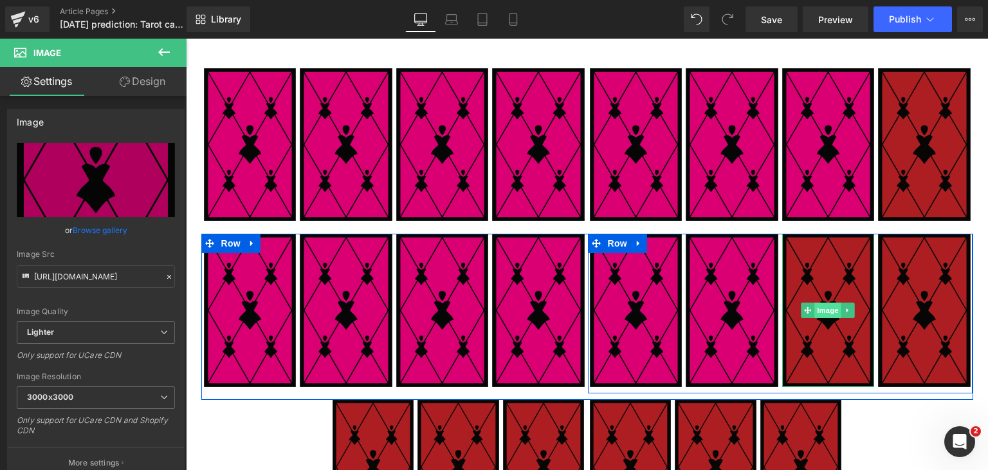
click at [829, 304] on span "Image" at bounding box center [828, 309] width 27 height 15
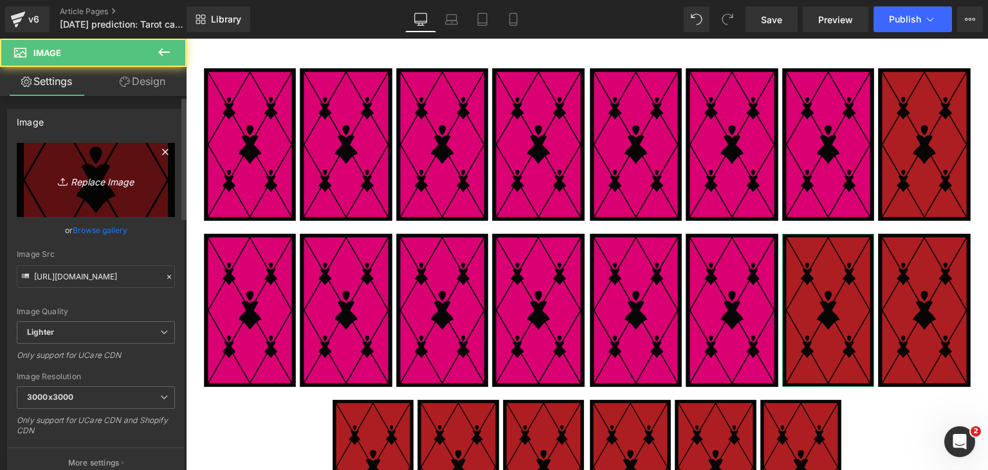
click at [152, 183] on link "Replace Image" at bounding box center [96, 180] width 158 height 74
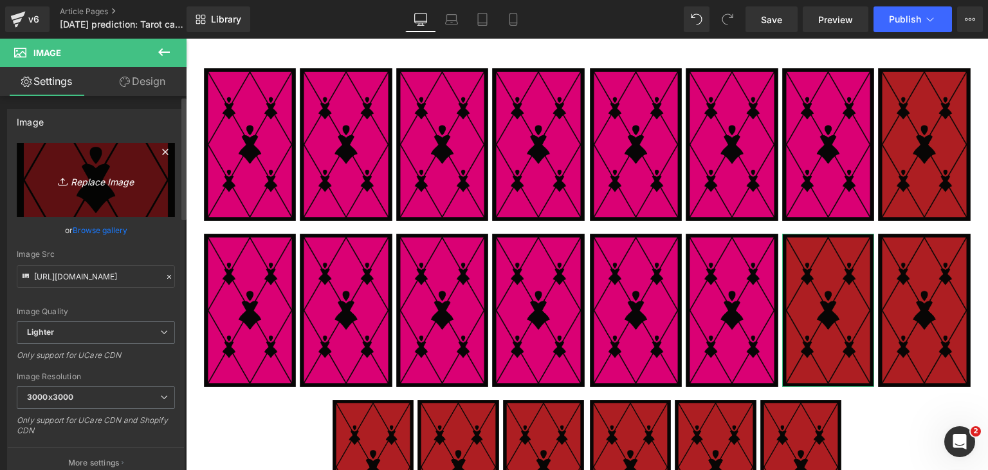
type input "C:\fakepath\yes_one_card (web).png"
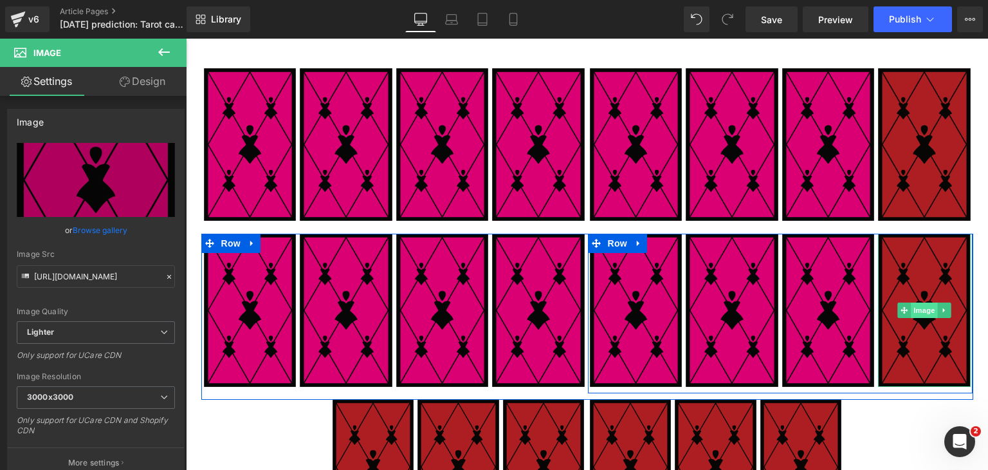
click at [928, 303] on span "Image" at bounding box center [924, 309] width 27 height 15
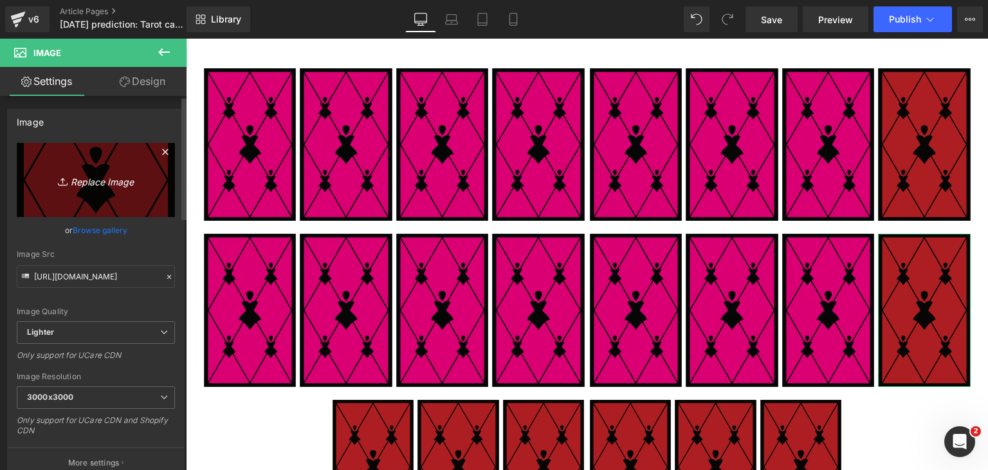
click at [78, 175] on icon "Replace Image" at bounding box center [95, 180] width 103 height 16
type input "C:\fakepath\yes_one_card (web).png"
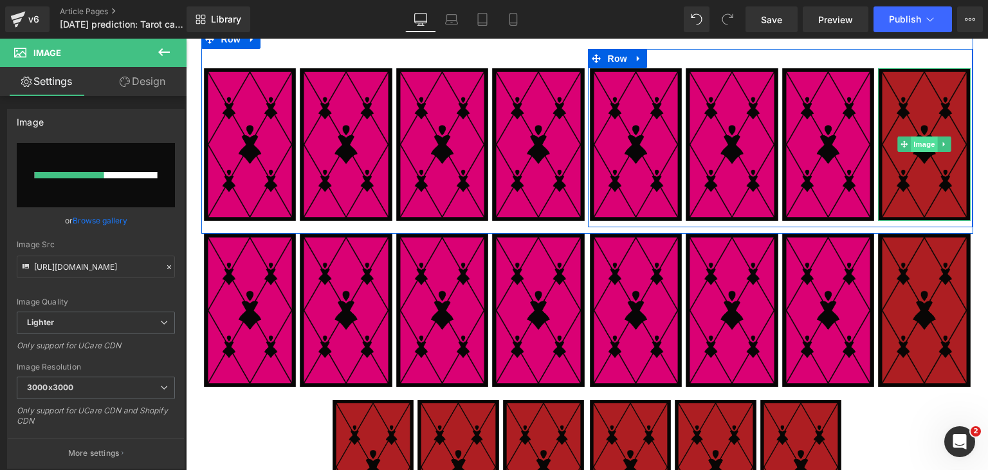
click at [915, 143] on span "Image" at bounding box center [924, 143] width 27 height 15
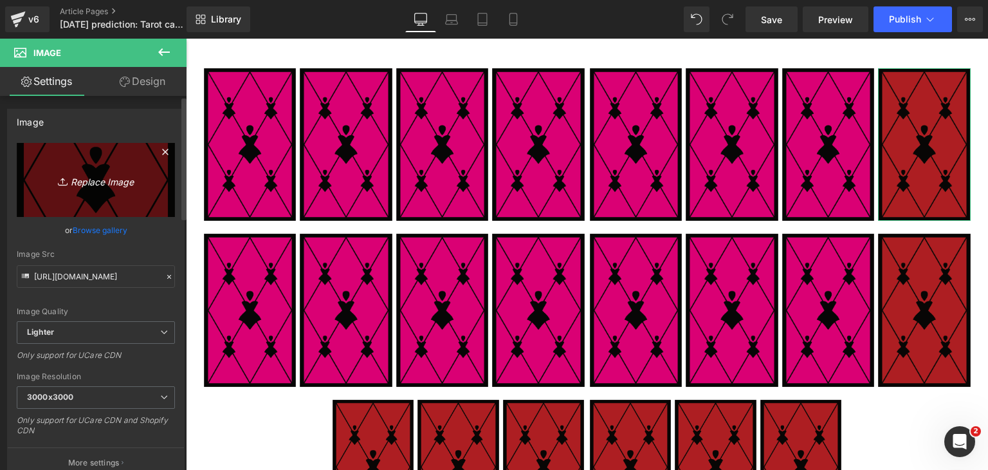
click at [81, 180] on icon "Replace Image" at bounding box center [95, 180] width 103 height 16
type input "C:\fakepath\yes_one_card (web).png"
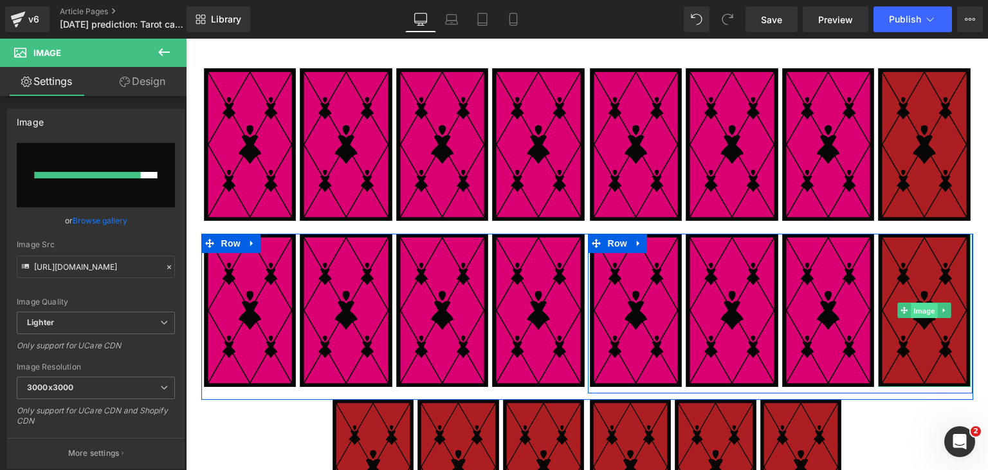
click at [919, 307] on span "Image" at bounding box center [924, 310] width 27 height 15
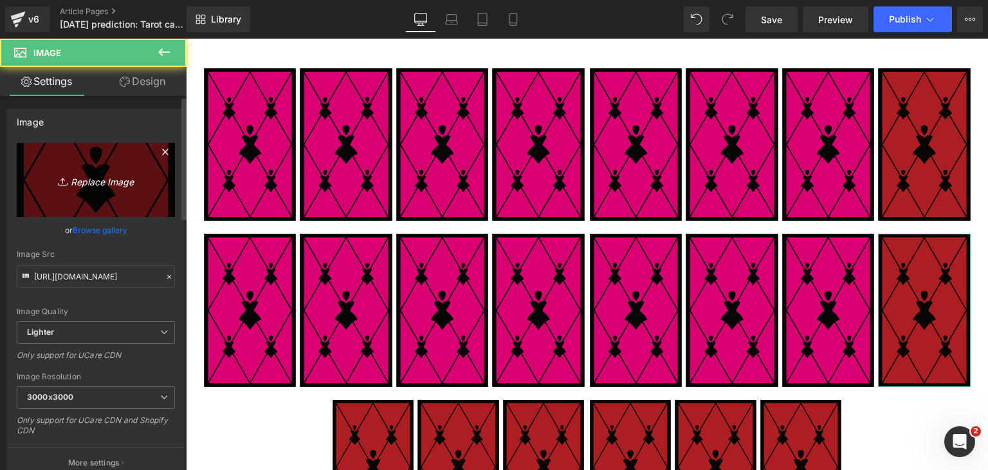
click at [72, 169] on link "Replace Image" at bounding box center [96, 180] width 158 height 74
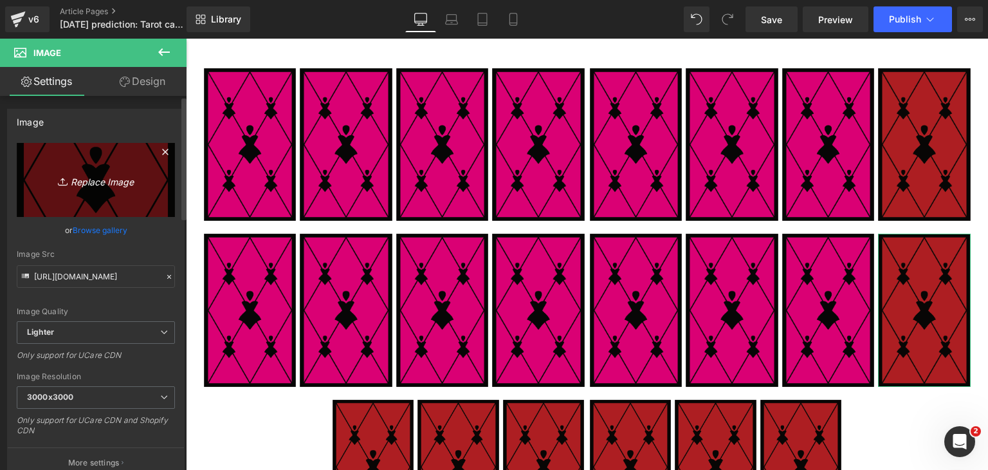
type input "C:\fakepath\yes_one_card (web).png"
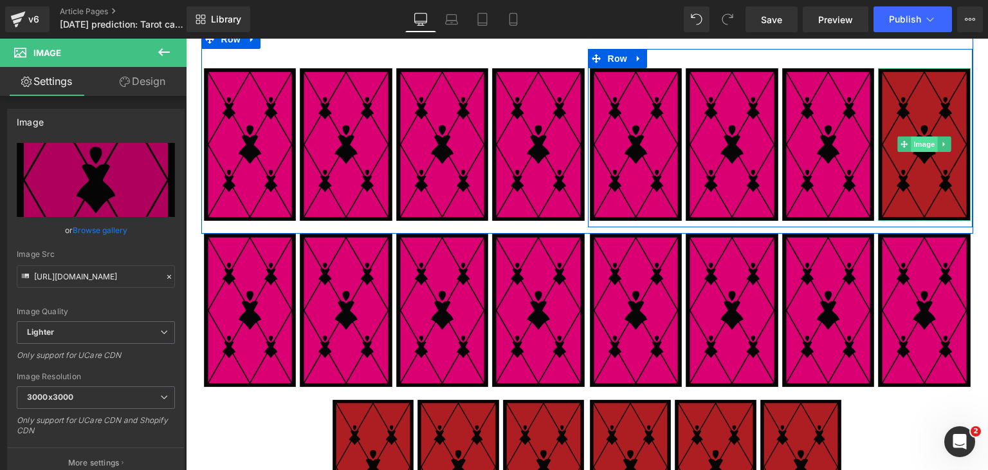
click at [915, 142] on span "Image" at bounding box center [924, 143] width 27 height 15
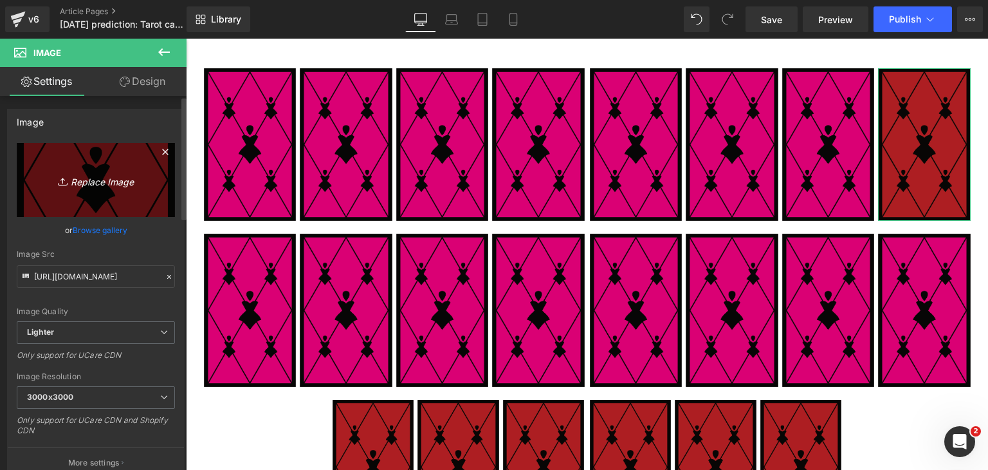
click at [113, 162] on link "Replace Image" at bounding box center [96, 180] width 158 height 74
type input "C:\fakepath\yes_one_card (web).png"
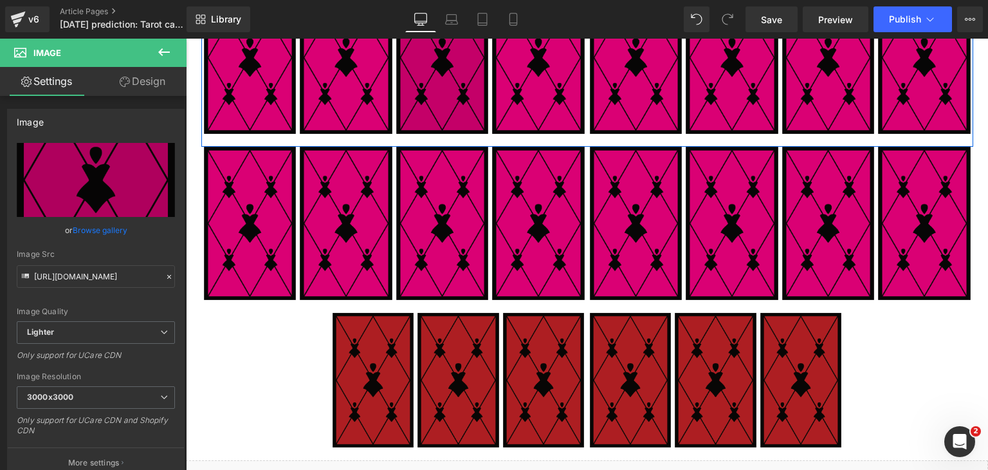
scroll to position [360, 0]
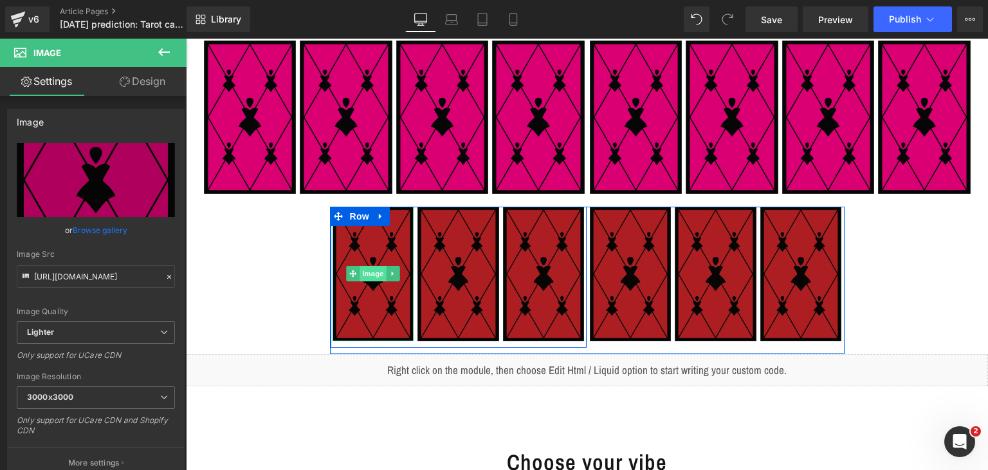
click at [361, 272] on span "Image" at bounding box center [373, 273] width 27 height 15
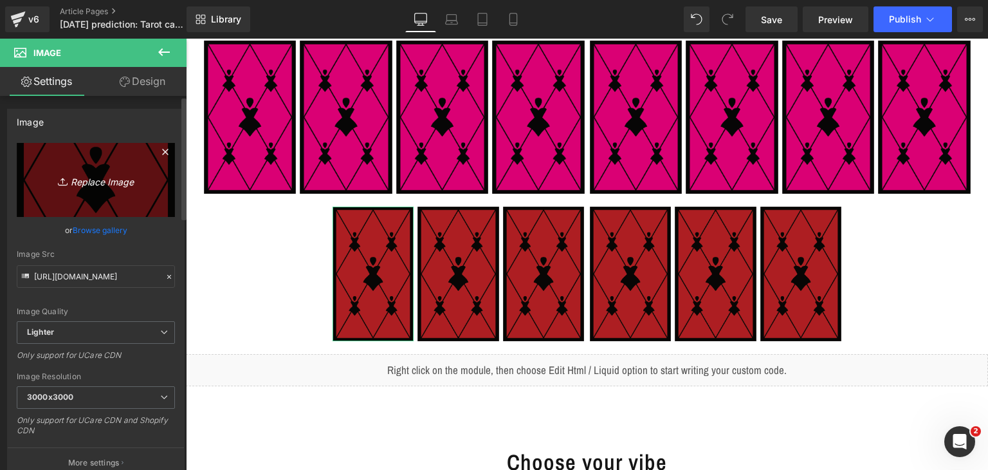
click at [77, 178] on icon "Replace Image" at bounding box center [95, 180] width 103 height 16
type input "C:\fakepath\yes_one_card (web).png"
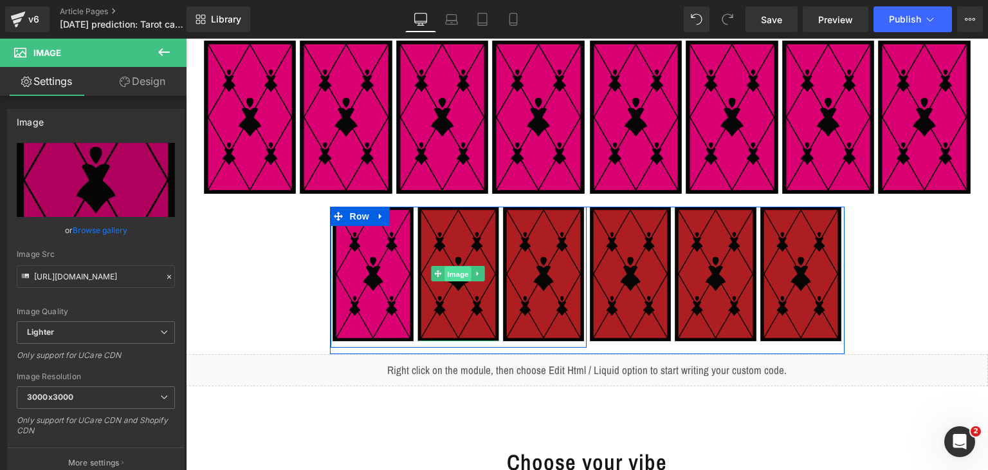
click at [450, 268] on span "Image" at bounding box center [458, 273] width 27 height 15
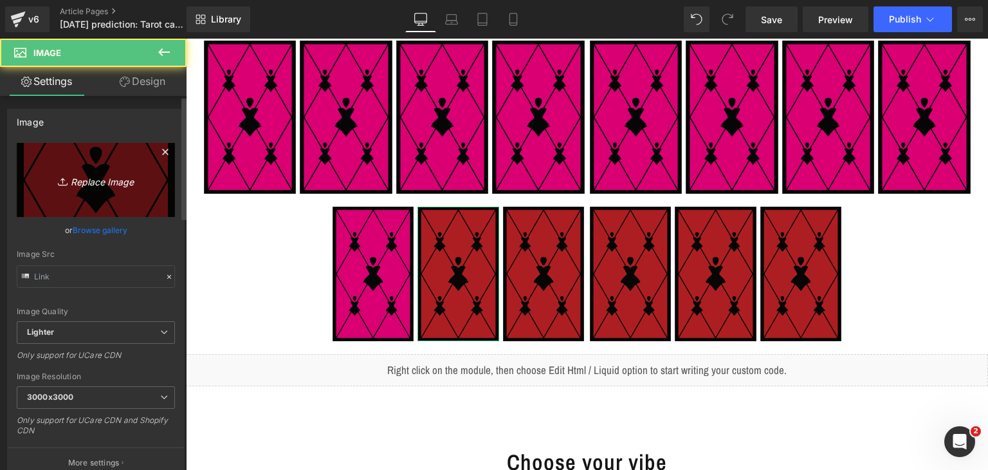
click at [64, 172] on icon "Replace Image" at bounding box center [95, 180] width 103 height 16
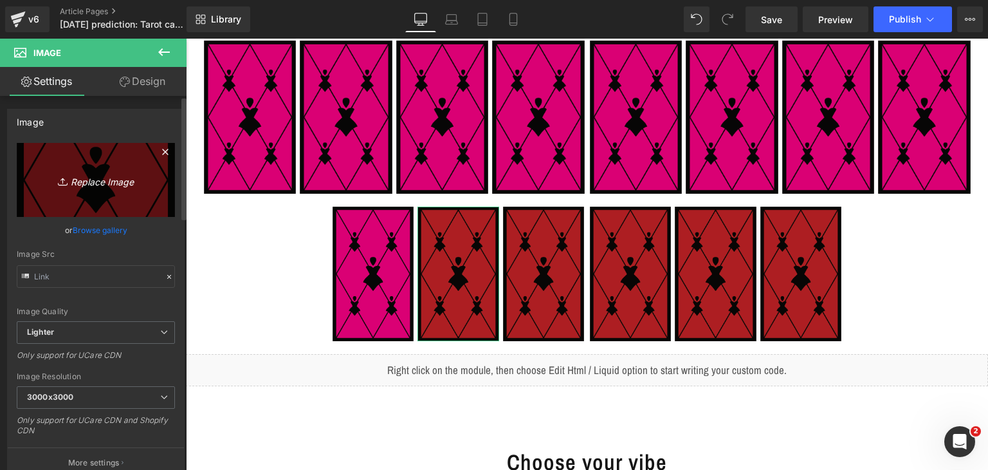
type input "C:\fakepath\yes_one_card (web).png"
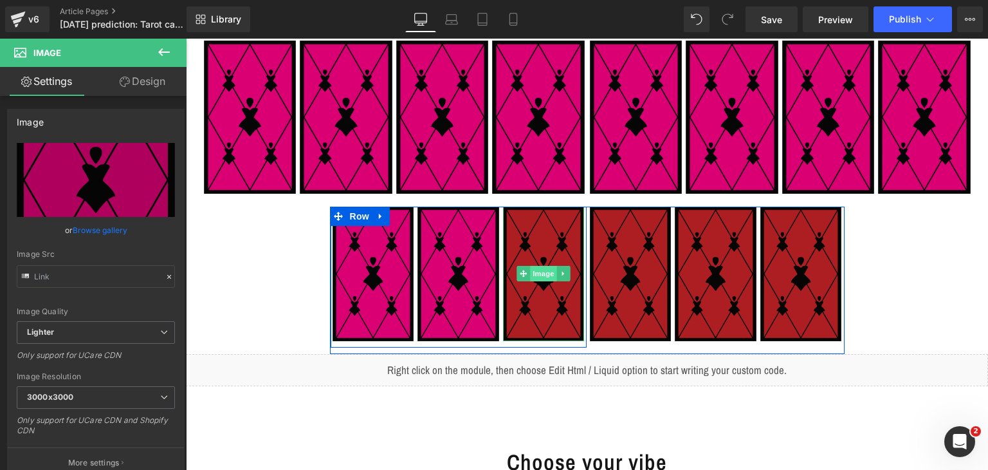
click at [535, 270] on span "Image" at bounding box center [543, 273] width 27 height 15
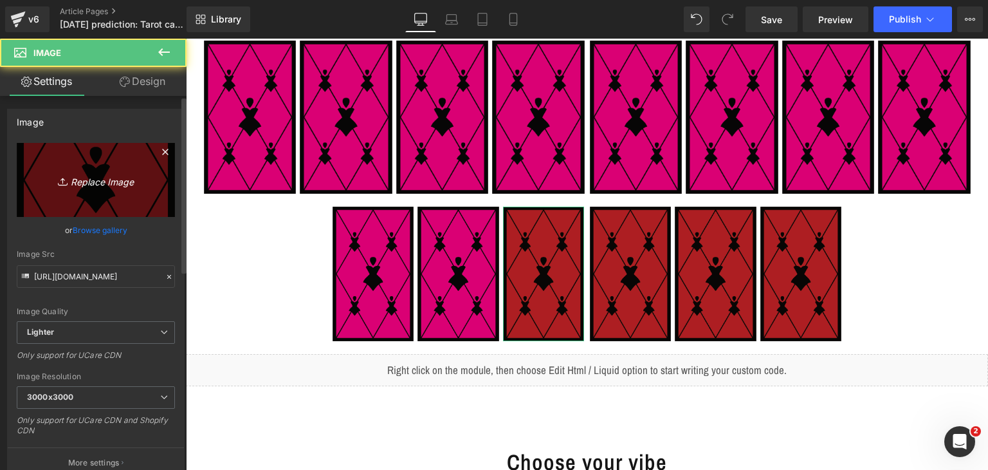
click at [79, 185] on icon "Replace Image" at bounding box center [95, 180] width 103 height 16
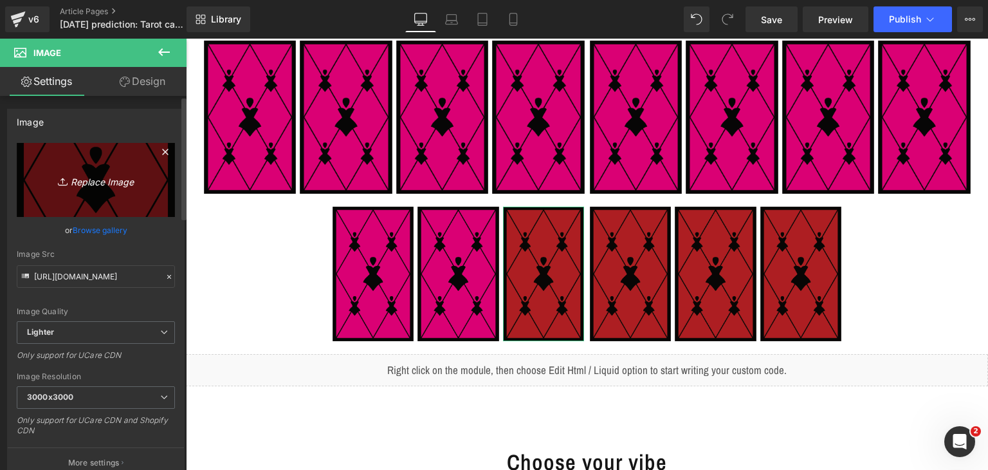
type input "C:\fakepath\yes_one_card (web).png"
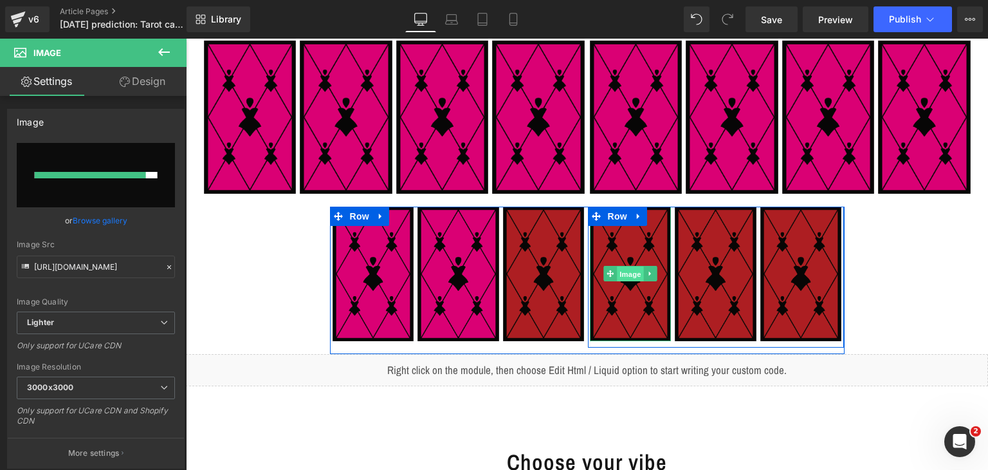
click at [620, 273] on span "Image" at bounding box center [630, 273] width 27 height 15
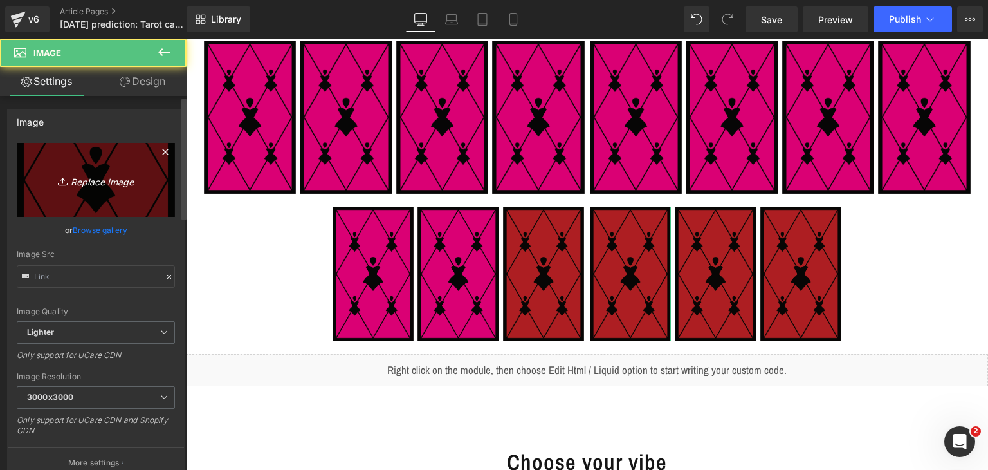
click at [86, 168] on link "Replace Image" at bounding box center [96, 180] width 158 height 74
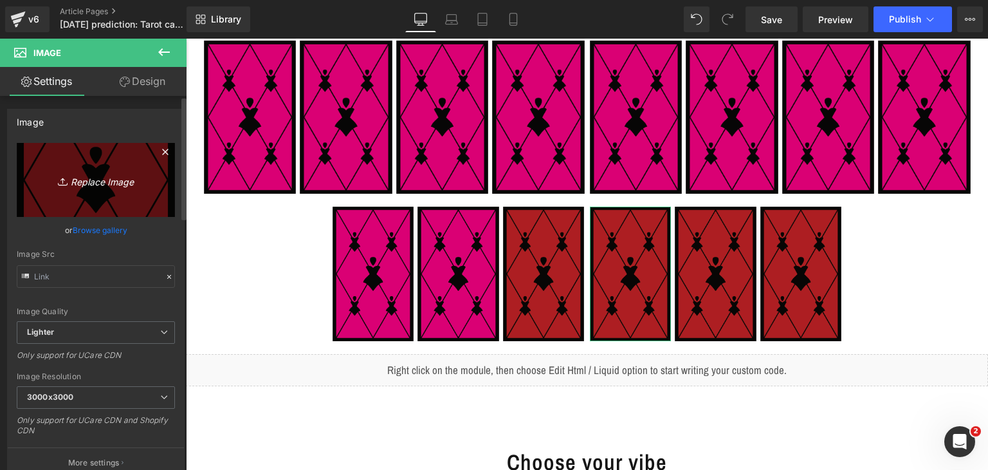
type input "C:\fakepath\yes_one_card (web).png"
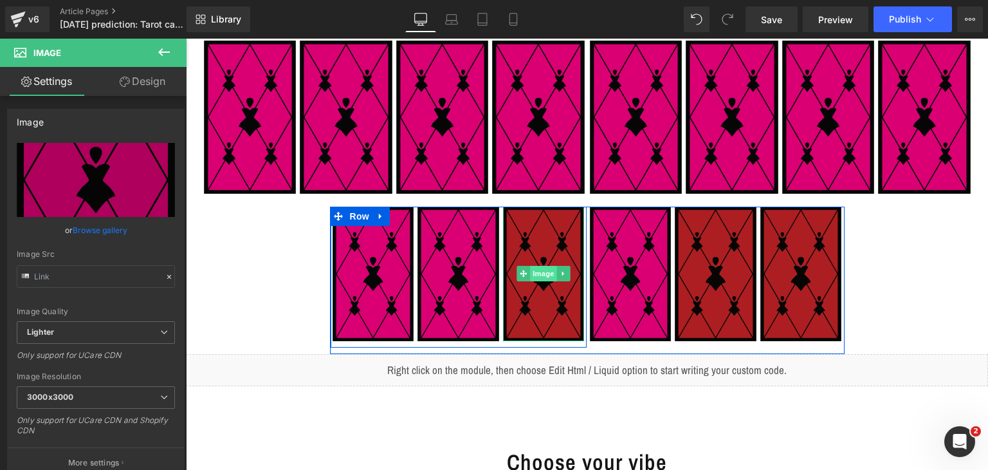
click at [539, 266] on span "Image" at bounding box center [543, 273] width 27 height 15
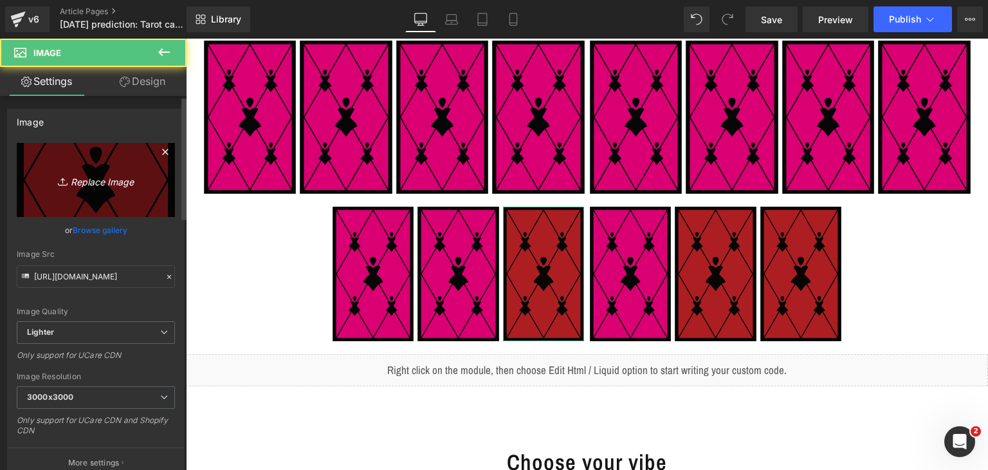
click at [141, 165] on link "Replace Image" at bounding box center [96, 180] width 158 height 74
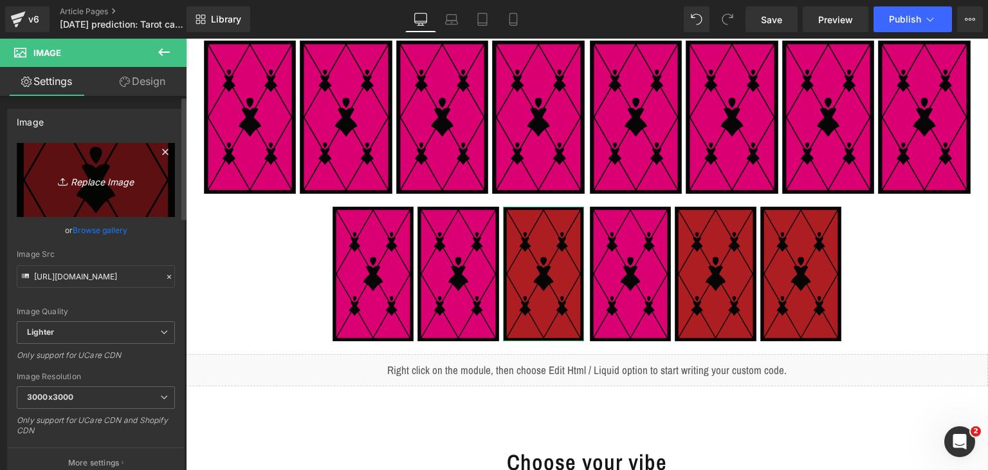
type input "C:\fakepath\yes_one_card (web).png"
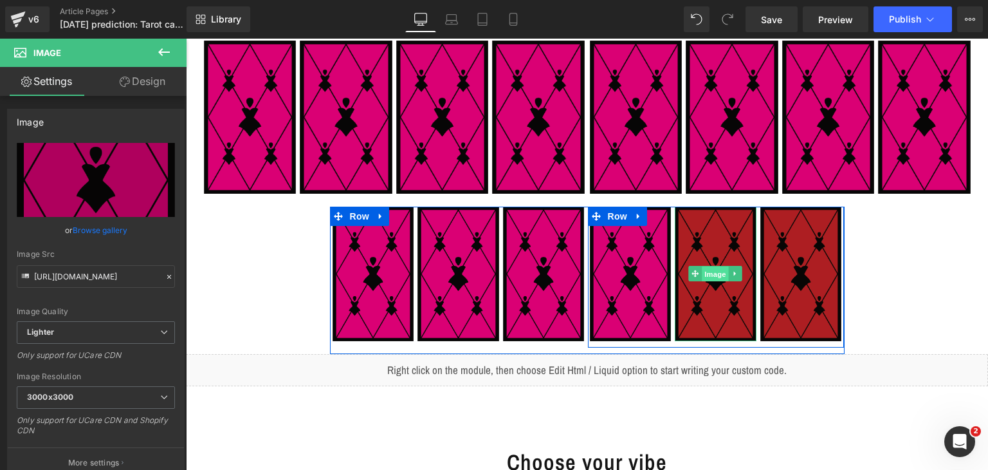
click at [705, 274] on span "Image" at bounding box center [716, 273] width 27 height 15
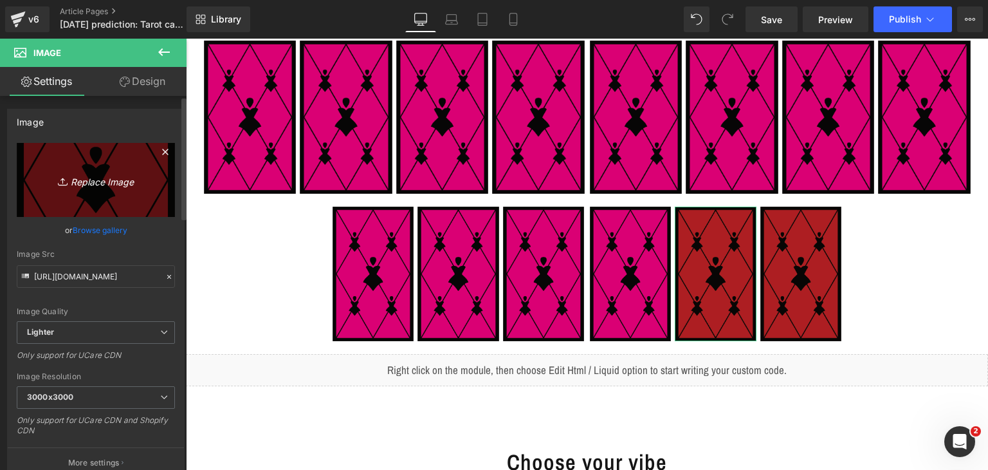
click at [103, 183] on icon "Replace Image" at bounding box center [95, 180] width 103 height 16
type input "C:\fakepath\yes_one_card (web).png"
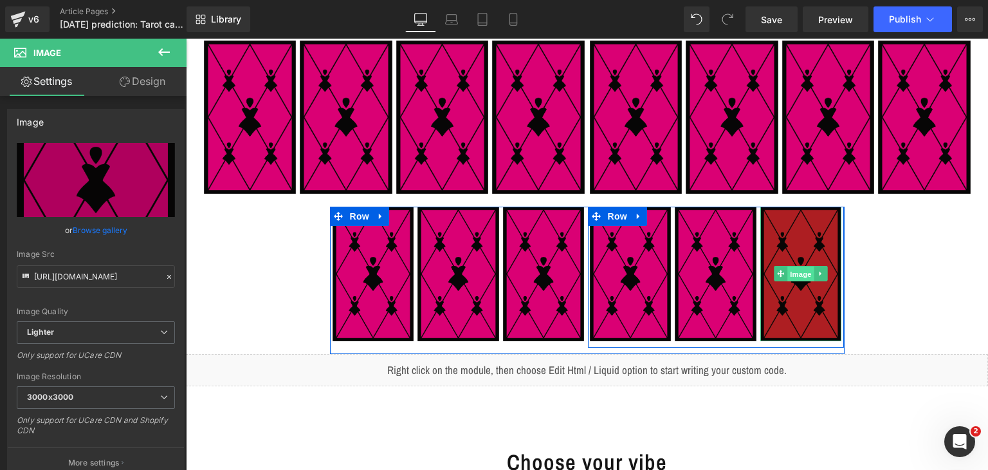
click at [793, 273] on span "Image" at bounding box center [801, 273] width 27 height 15
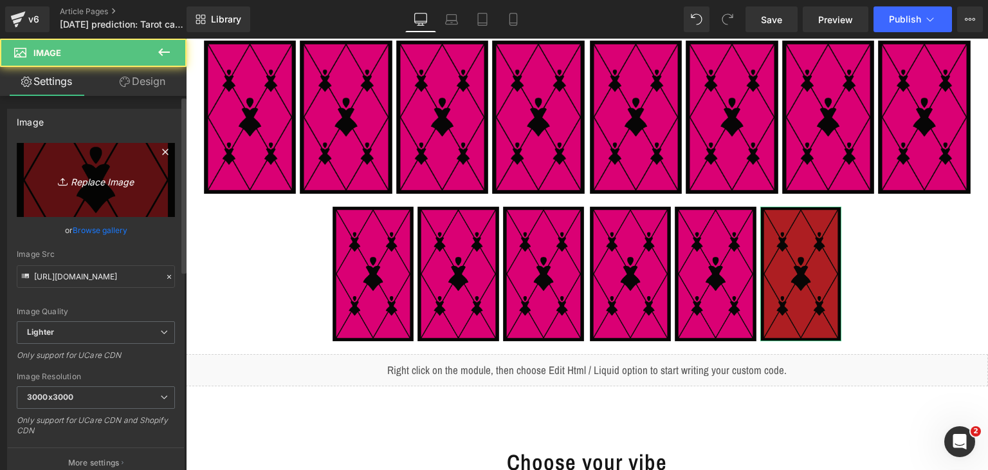
click at [113, 172] on icon "Replace Image" at bounding box center [95, 180] width 103 height 16
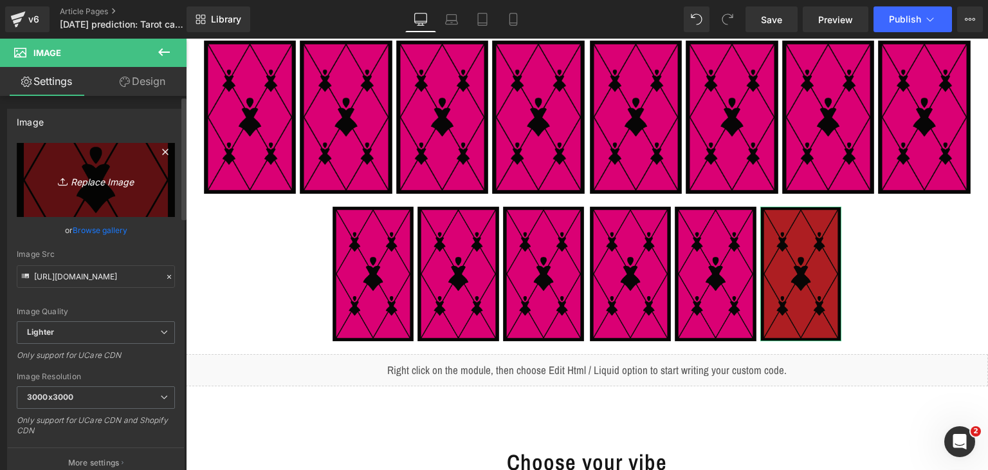
type input "C:\fakepath\yes_one_card (web).png"
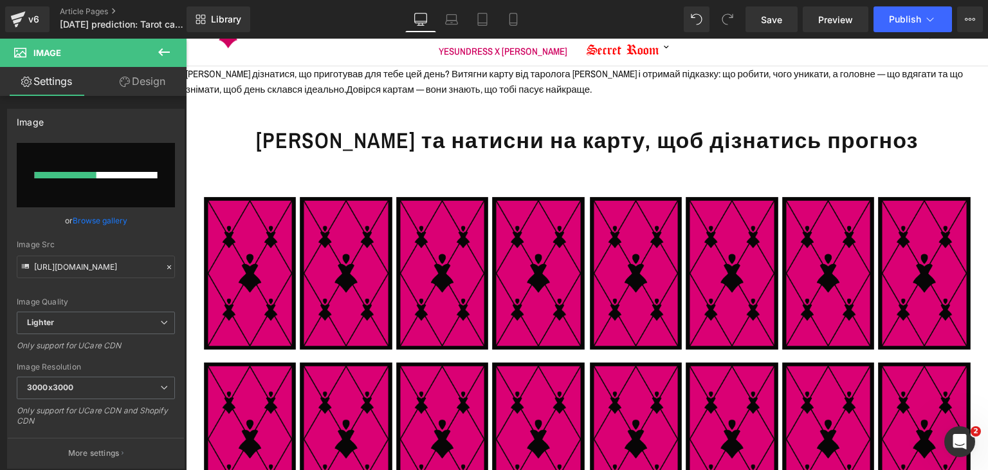
scroll to position [0, 0]
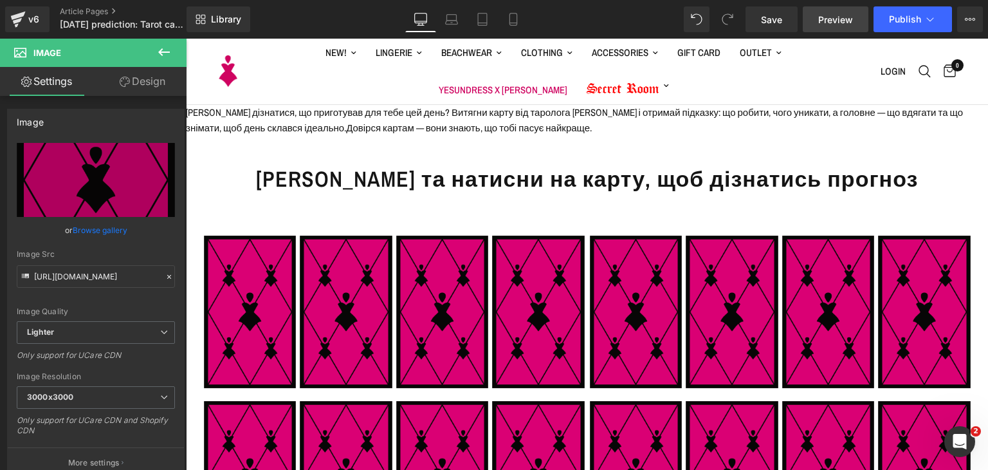
click at [833, 23] on span "Preview" at bounding box center [835, 20] width 35 height 14
click at [778, 21] on span "Save" at bounding box center [771, 20] width 21 height 14
click at [887, 21] on button "Publish" at bounding box center [913, 19] width 78 height 26
click at [800, 27] on div "Save Preview Publish Scheduled View Live Page View with current Template Save T…" at bounding box center [865, 19] width 248 height 26
click at [811, 21] on link "Preview" at bounding box center [836, 19] width 66 height 26
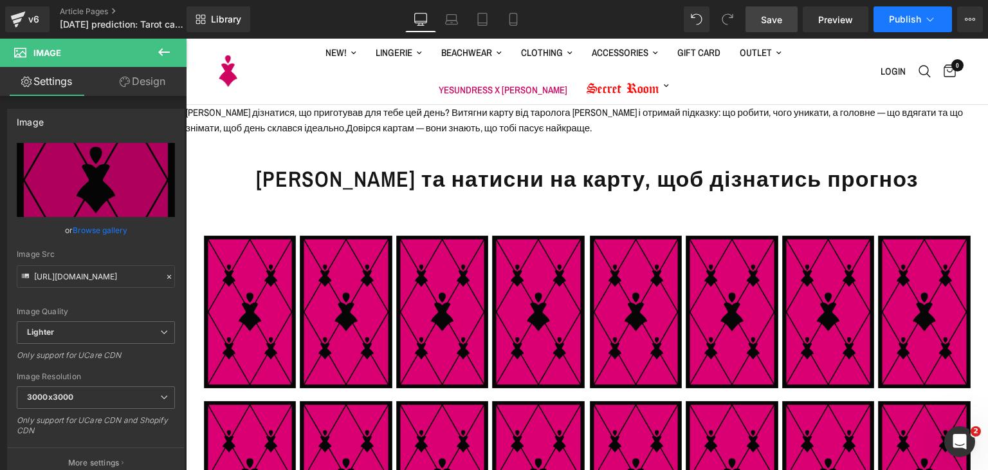
click at [912, 25] on button "Publish" at bounding box center [913, 19] width 78 height 26
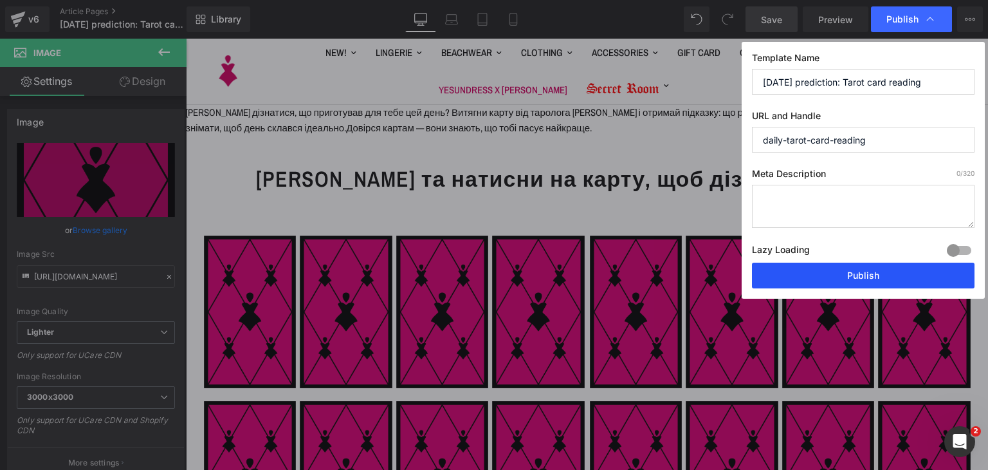
drag, startPoint x: 847, startPoint y: 277, endPoint x: 517, endPoint y: 91, distance: 379.1
click at [847, 277] on button "Publish" at bounding box center [863, 276] width 223 height 26
